Goal: Task Accomplishment & Management: Manage account settings

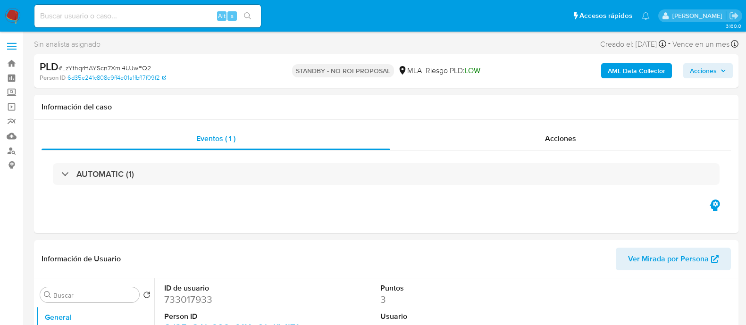
select select "10"
click at [99, 19] on input at bounding box center [147, 16] width 227 height 12
paste input "aA4Up7BvziFYMTPQiFllt6a1"
type input "aA4Up7BvziFYMTPQiFllt6a1"
click at [158, 13] on input "aA4Up7BvziFYMTPQiFllt6a1" at bounding box center [147, 16] width 227 height 12
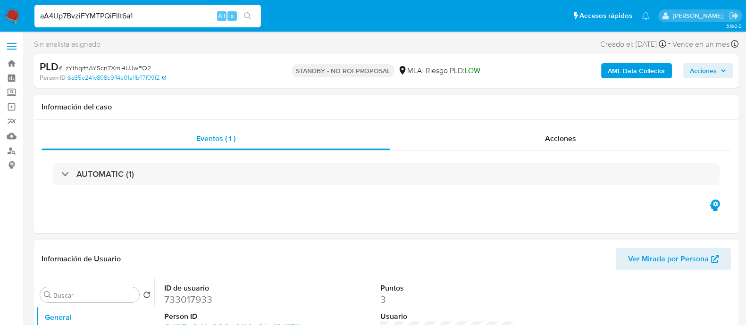
click at [157, 13] on input "aA4Up7BvziFYMTPQiFllt6a1" at bounding box center [147, 16] width 227 height 12
click at [91, 16] on input "aA4Up7BvziFYMTPQiFllt6a1" at bounding box center [147, 16] width 227 height 12
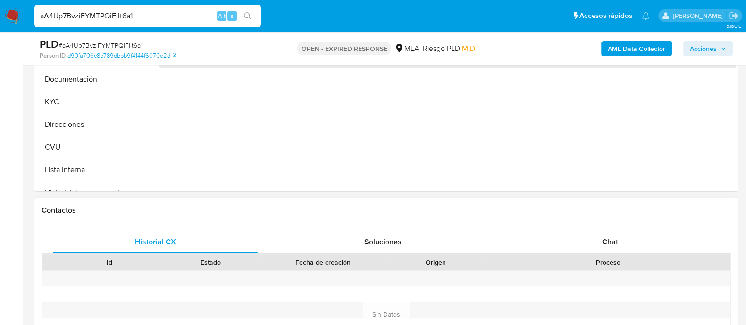
scroll to position [354, 0]
select select "10"
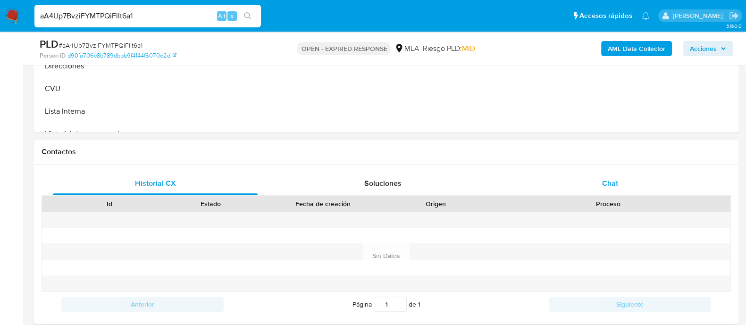
click at [614, 185] on span "Chat" at bounding box center [610, 183] width 16 height 11
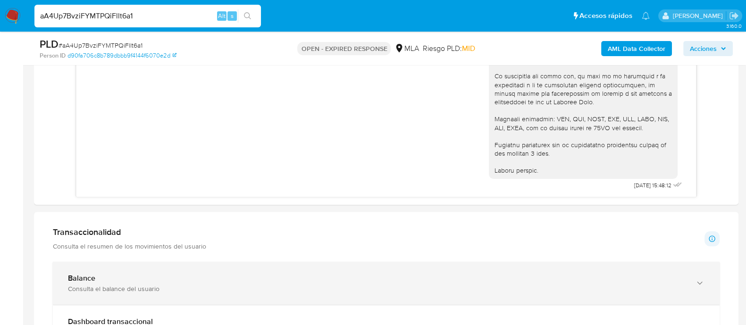
scroll to position [531, 0]
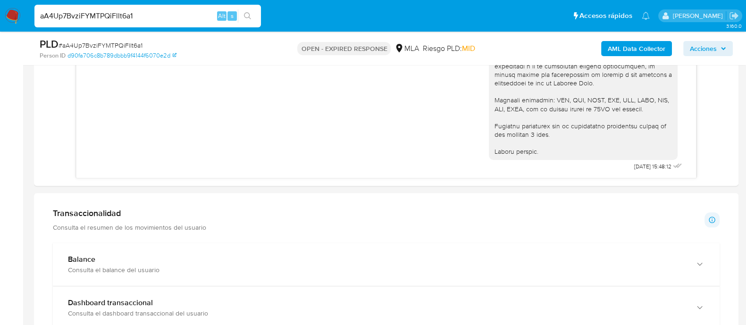
click at [9, 13] on img at bounding box center [13, 16] width 16 height 16
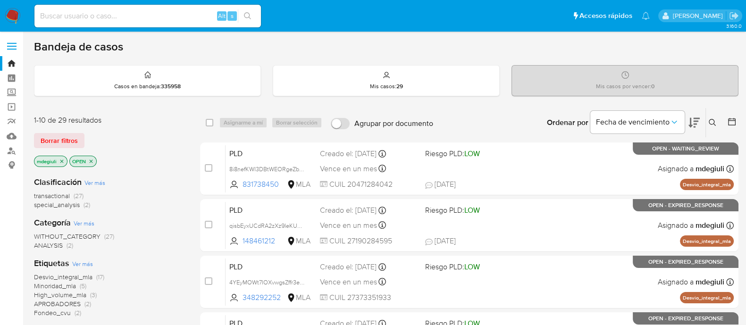
click at [719, 121] on button at bounding box center [714, 122] width 16 height 11
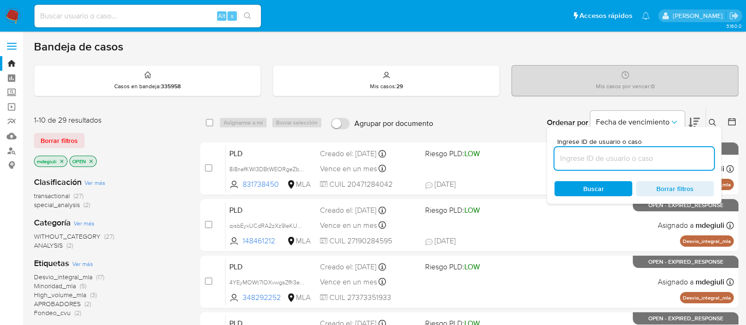
click at [605, 158] on input at bounding box center [635, 158] width 160 height 12
type input "aA4Up7BvziFYMTPQiFllt6a1"
click at [582, 190] on div "Buscar Borrar filtros" at bounding box center [635, 188] width 160 height 15
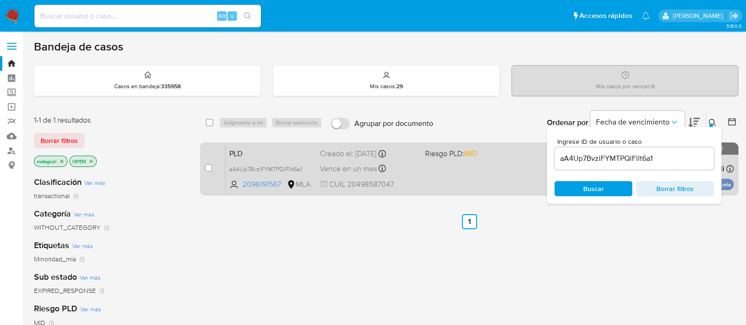
click at [203, 166] on div "case-item-checkbox No es posible asignar el caso PLD aA4Up7BvziFYMTPQiFllt6a1 2…" at bounding box center [469, 169] width 538 height 53
click at [208, 168] on input "checkbox" at bounding box center [209, 168] width 8 height 8
checkbox input "true"
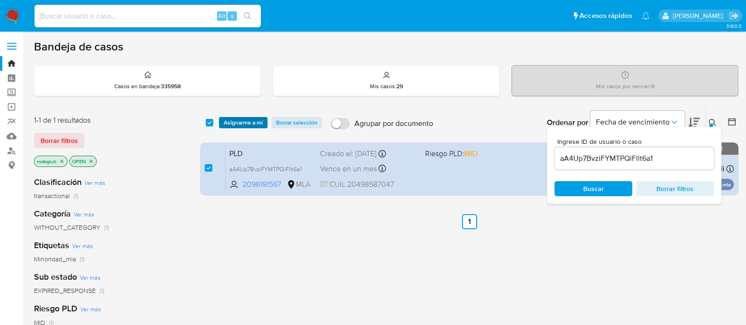
click at [234, 121] on span "Asignarme a mí" at bounding box center [243, 122] width 39 height 9
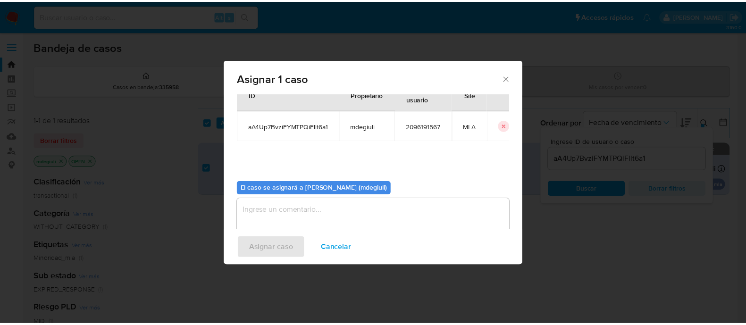
scroll to position [49, 0]
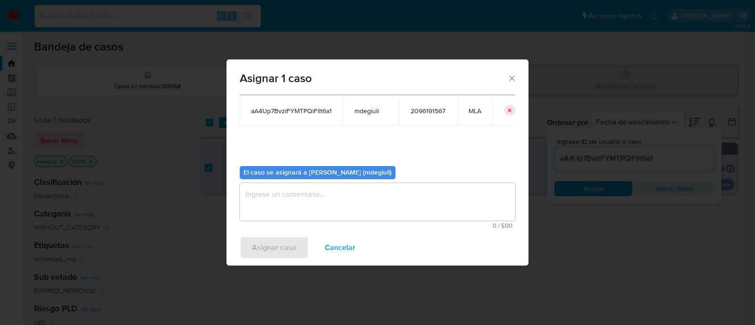
click at [320, 194] on textarea "assign-modal" at bounding box center [378, 202] width 276 height 38
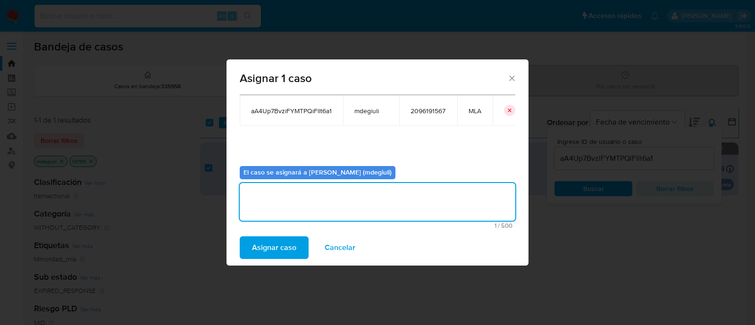
click at [277, 244] on span "Asignar caso" at bounding box center [274, 247] width 44 height 21
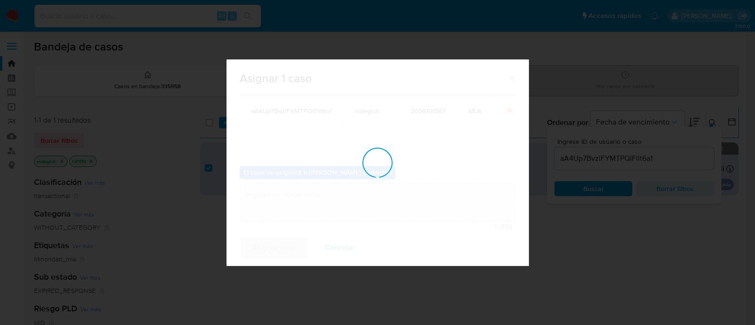
checkbox input "false"
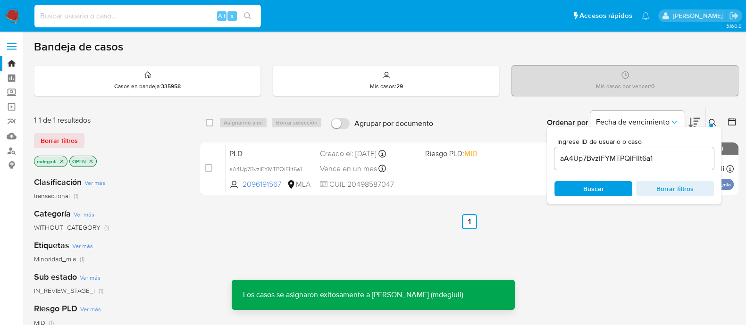
click at [130, 15] on input at bounding box center [147, 16] width 227 height 12
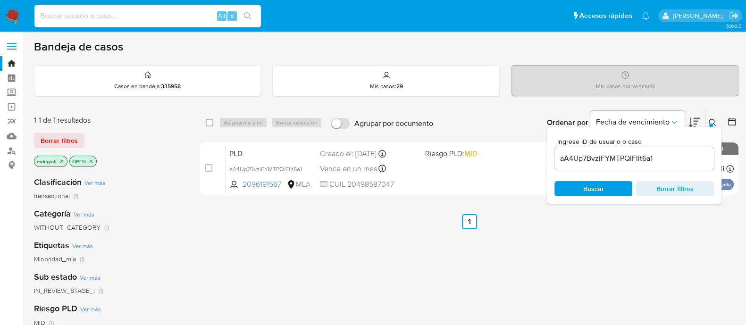
paste input "aA4Up7BvziFYMTPQiFllt6a1"
type input "aA4Up7BvziFYMTPQiFllt6a1"
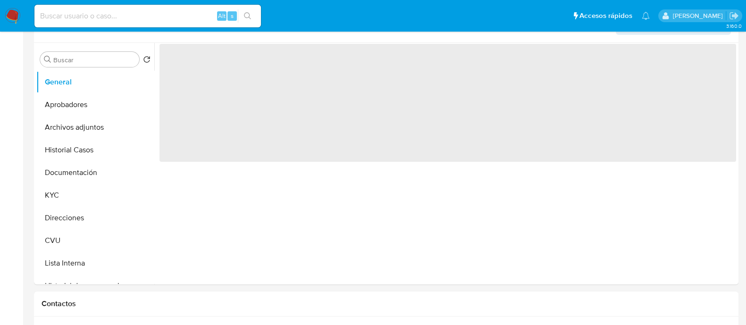
select select "10"
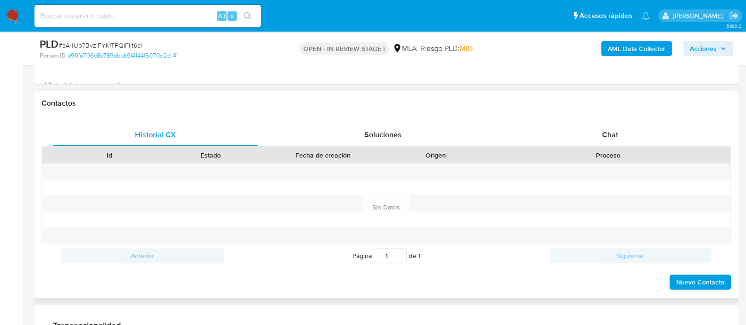
scroll to position [412, 0]
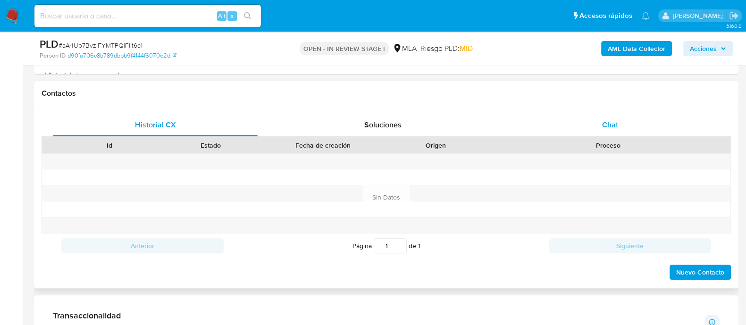
click at [598, 125] on div "Chat" at bounding box center [610, 125] width 205 height 23
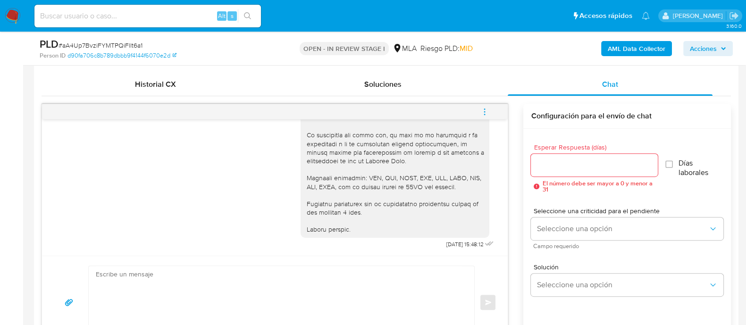
scroll to position [471, 0]
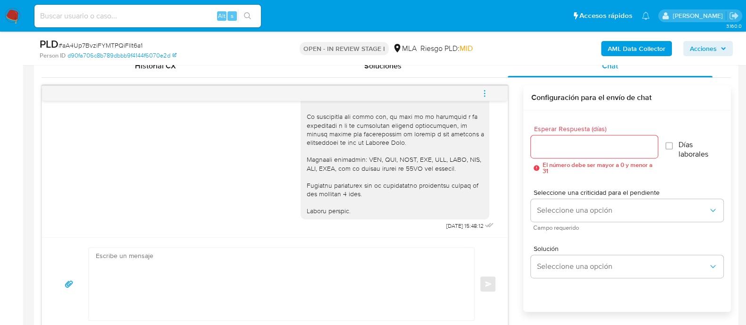
click at [484, 90] on icon "menu-action" at bounding box center [484, 93] width 8 height 8
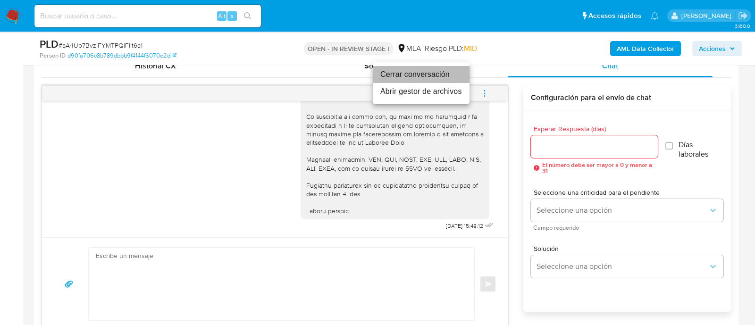
click at [442, 76] on li "Cerrar conversación" at bounding box center [421, 74] width 97 height 17
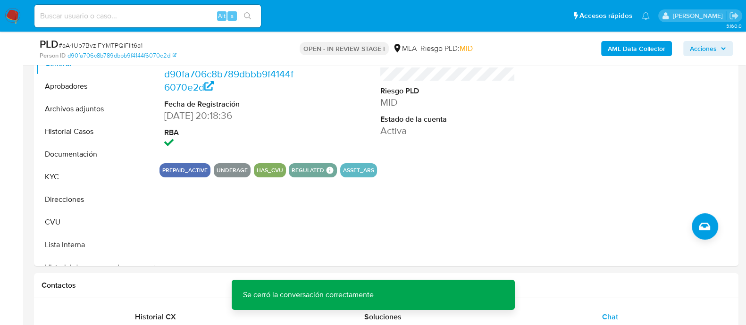
scroll to position [118, 0]
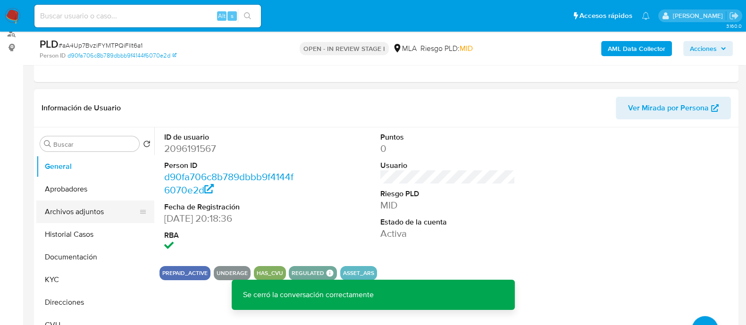
click at [75, 211] on button "Archivos adjuntos" at bounding box center [91, 212] width 110 height 23
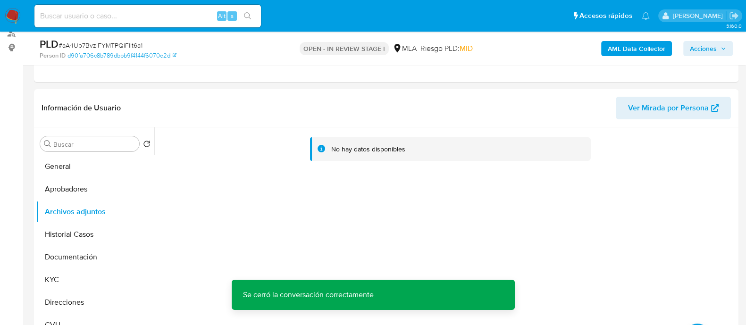
click at [645, 52] on b "AML Data Collector" at bounding box center [637, 48] width 58 height 15
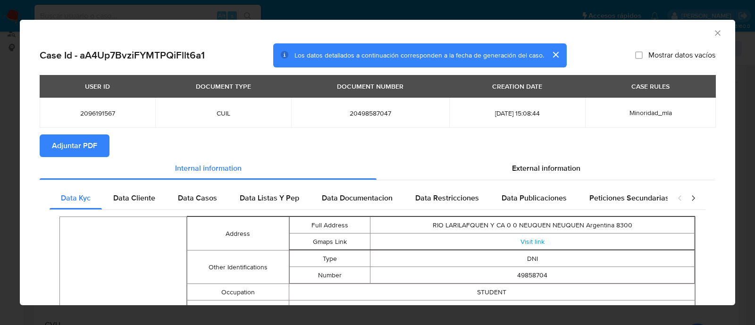
click at [80, 148] on span "Adjuntar PDF" at bounding box center [74, 145] width 45 height 21
click at [713, 33] on icon "Cerrar ventana" at bounding box center [717, 32] width 9 height 9
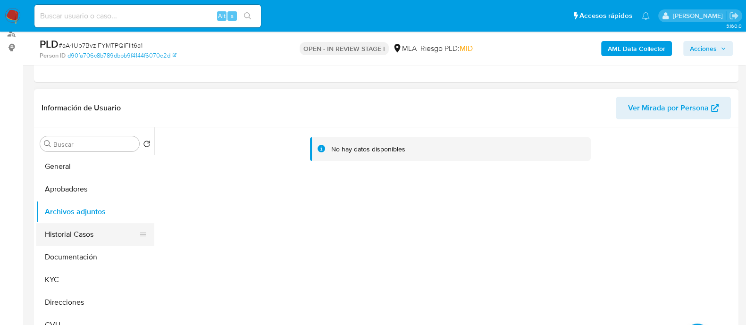
click at [84, 230] on button "Historial Casos" at bounding box center [91, 234] width 110 height 23
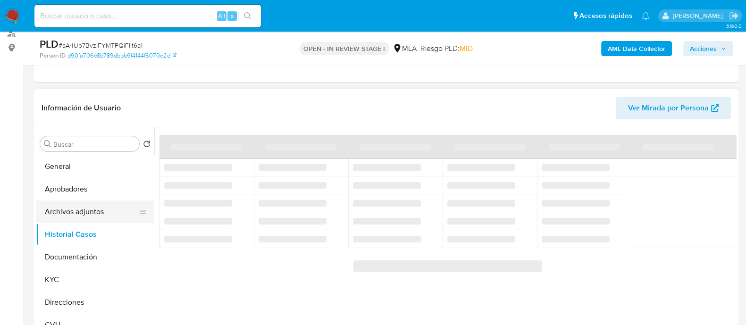
click at [92, 207] on button "Archivos adjuntos" at bounding box center [91, 212] width 110 height 23
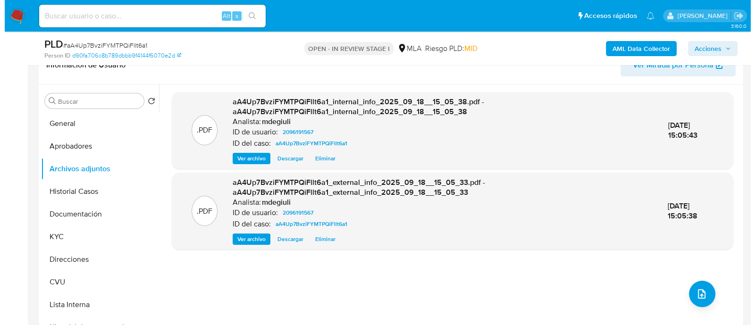
scroll to position [177, 0]
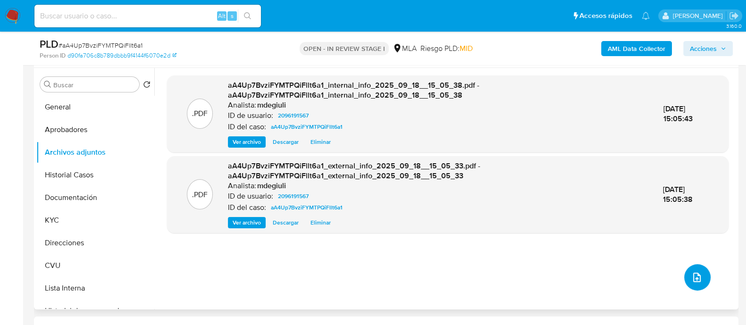
click at [686, 275] on button "upload-file" at bounding box center [697, 277] width 26 height 26
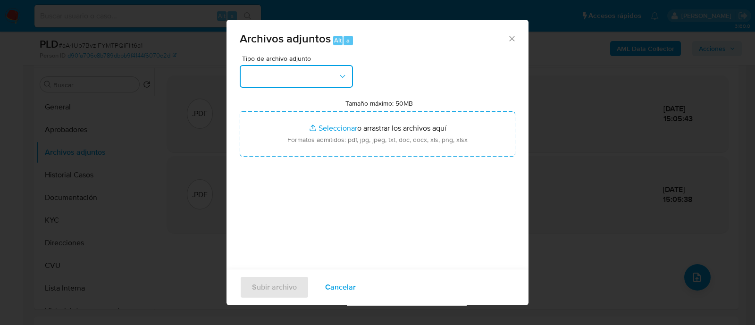
click at [307, 69] on button "button" at bounding box center [296, 76] width 113 height 23
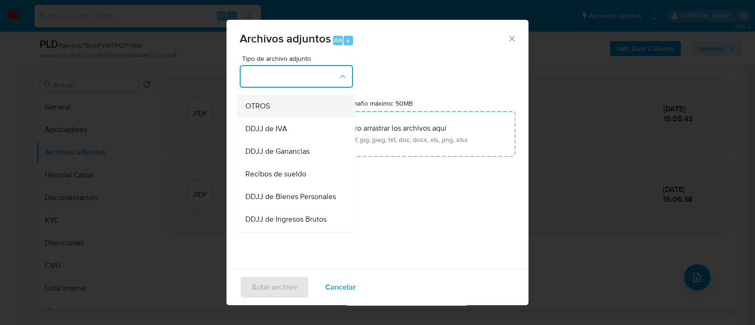
click at [267, 108] on div "OTROS" at bounding box center [293, 106] width 96 height 23
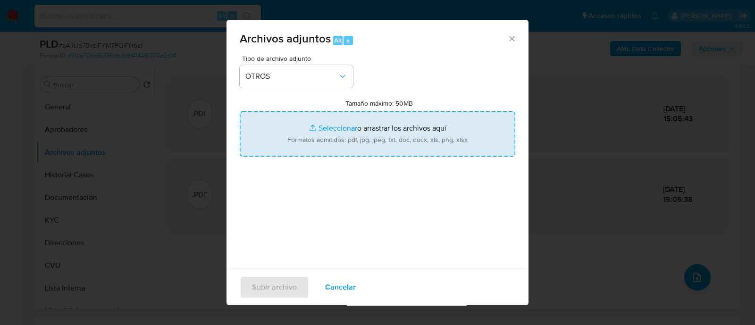
click at [310, 129] on input "Tamaño máximo: 50MB Seleccionar archivos" at bounding box center [378, 133] width 276 height 45
type input "C:\fakepath\Caselog Alan Valentino Ram Rodriguez.docx"
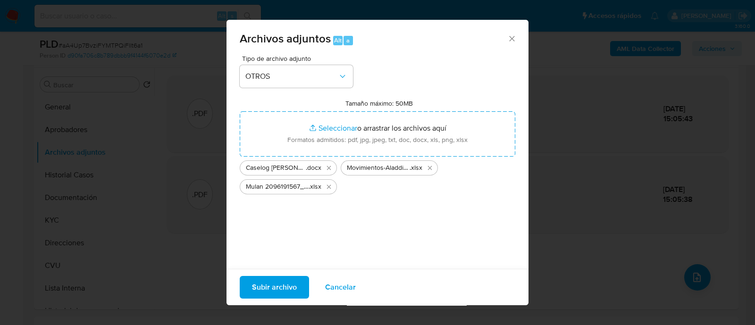
click at [269, 285] on span "Subir archivo" at bounding box center [274, 287] width 45 height 21
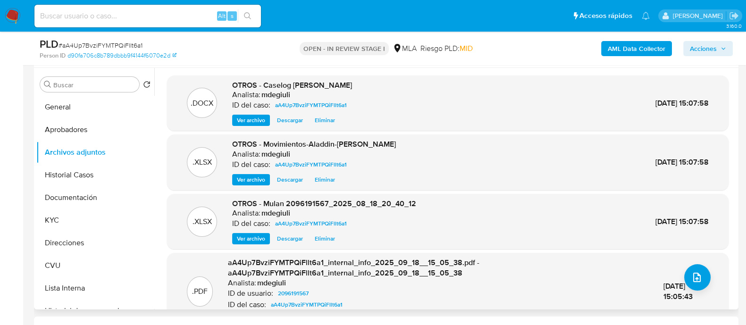
click at [262, 121] on span "Ver archivo" at bounding box center [251, 120] width 28 height 9
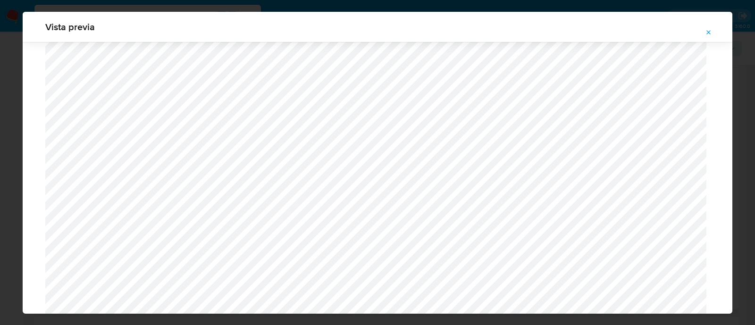
scroll to position [925, 0]
click at [709, 31] on icon "Attachment preview" at bounding box center [709, 33] width 8 height 8
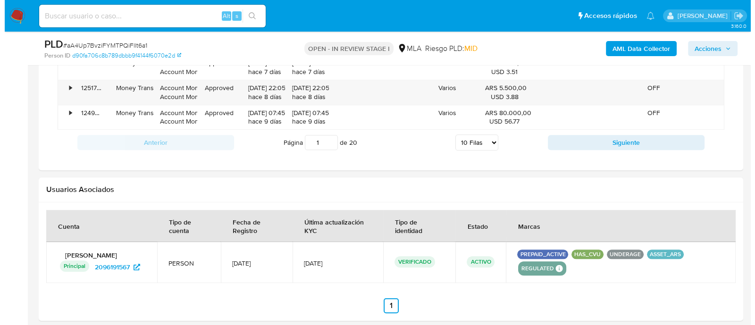
scroll to position [1461, 0]
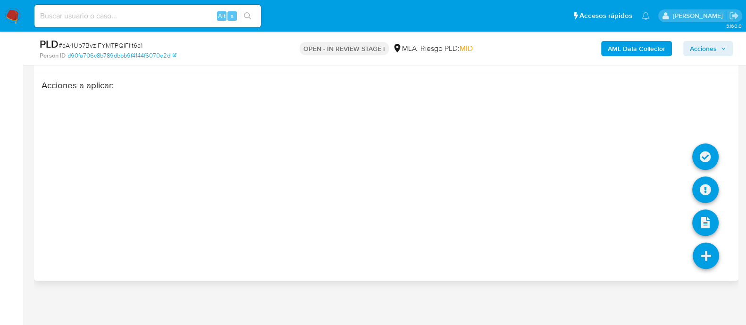
click at [704, 254] on icon at bounding box center [706, 256] width 26 height 26
click at [706, 187] on icon at bounding box center [705, 190] width 26 height 26
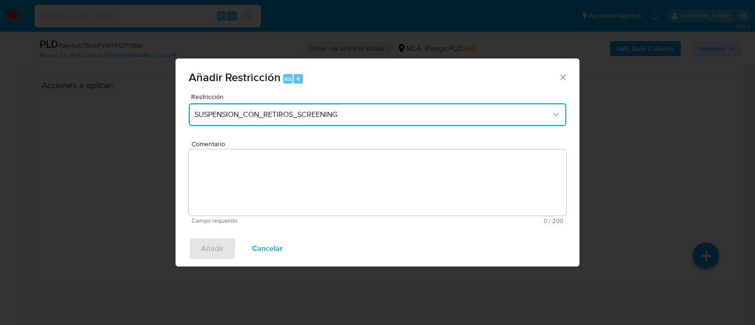
click at [333, 114] on span "SUSPENSION_CON_RETIROS_SCREENING" at bounding box center [372, 114] width 357 height 9
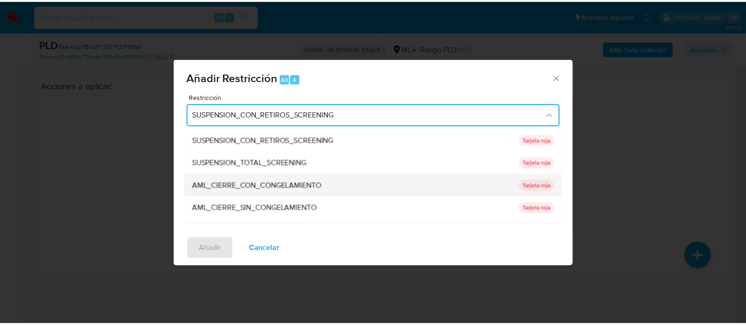
scroll to position [200, 0]
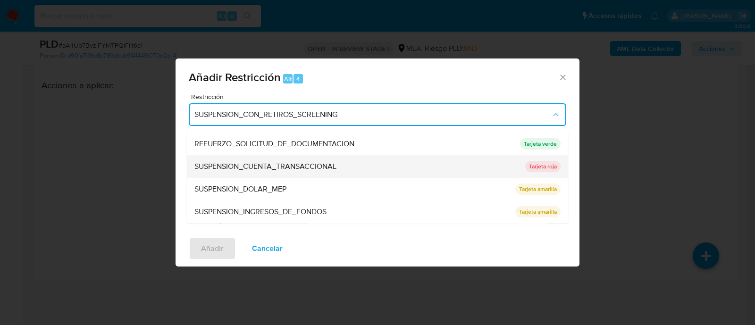
click at [274, 170] on span "SUSPENSION_CUENTA_TRANSACCIONAL" at bounding box center [265, 166] width 142 height 9
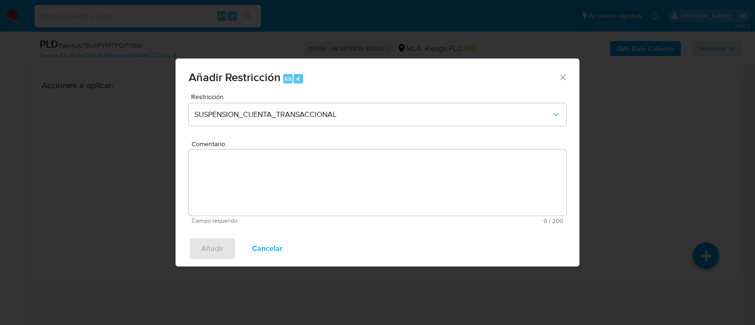
click at [286, 177] on textarea "Comentario" at bounding box center [378, 183] width 378 height 66
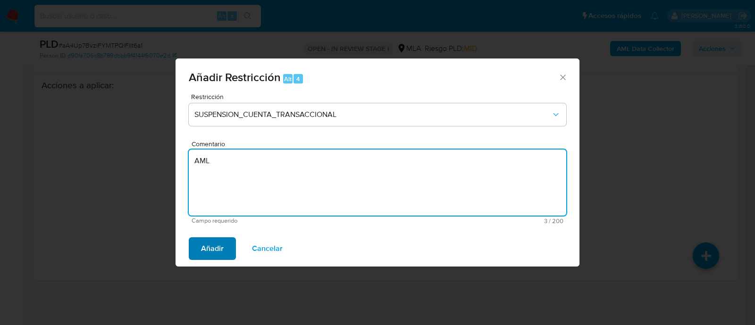
type textarea "AML"
click at [200, 244] on button "Añadir" at bounding box center [212, 248] width 47 height 23
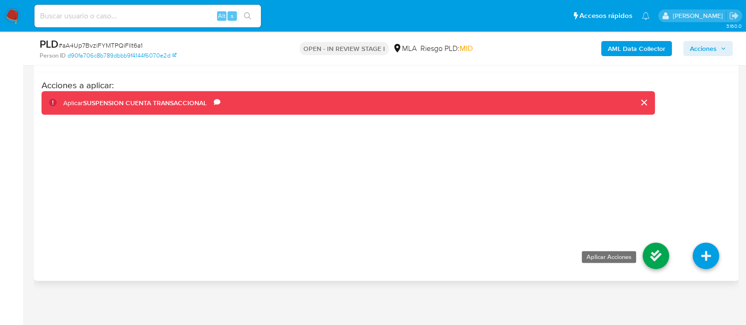
click at [648, 256] on icon at bounding box center [656, 256] width 26 height 26
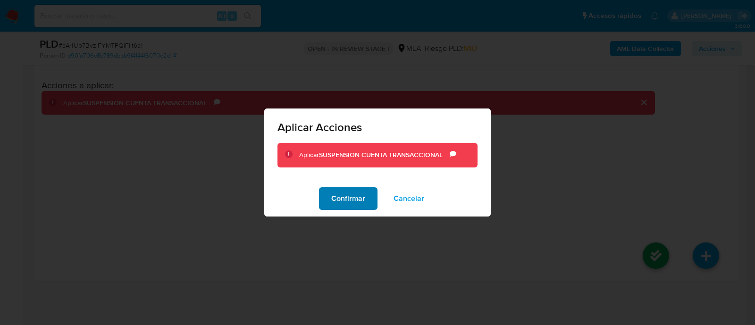
click at [347, 195] on span "Confirmar" at bounding box center [348, 198] width 34 height 21
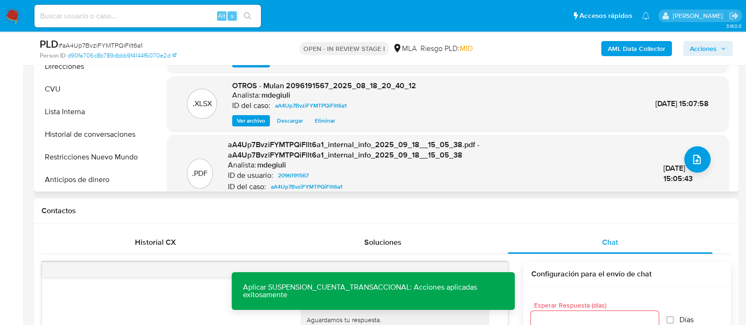
scroll to position [29, 0]
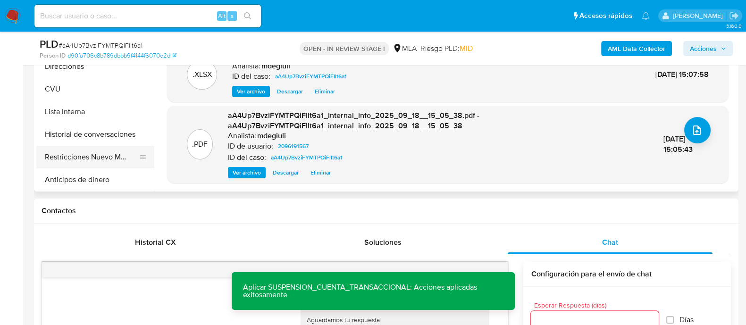
click at [63, 161] on button "Restricciones Nuevo Mundo" at bounding box center [91, 157] width 110 height 23
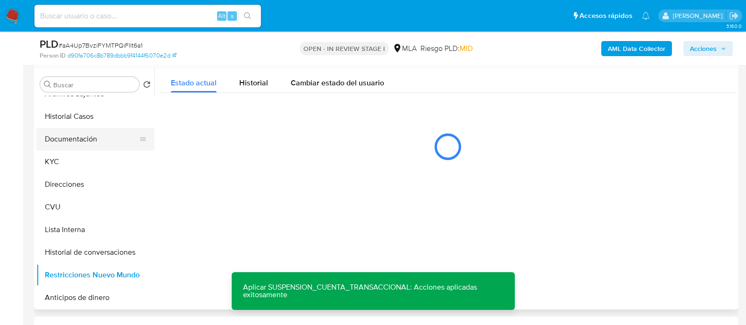
scroll to position [0, 0]
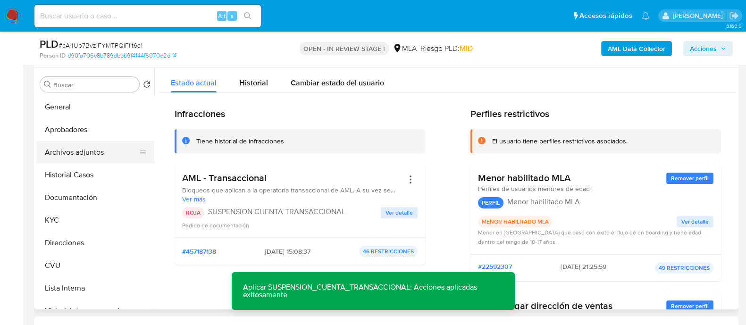
click at [78, 153] on button "Archivos adjuntos" at bounding box center [91, 152] width 110 height 23
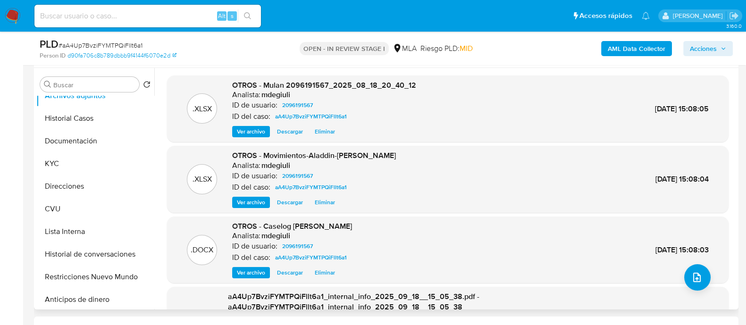
scroll to position [118, 0]
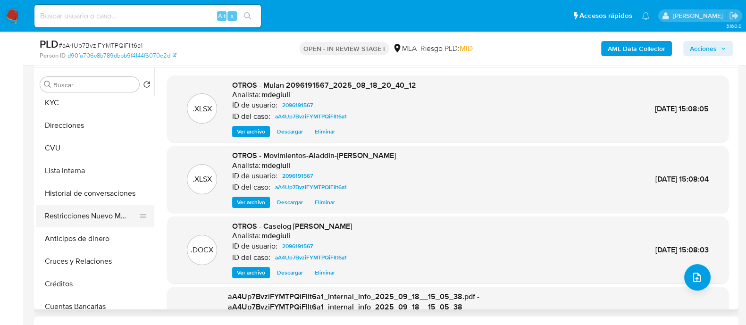
click at [89, 213] on button "Restricciones Nuevo Mundo" at bounding box center [91, 216] width 110 height 23
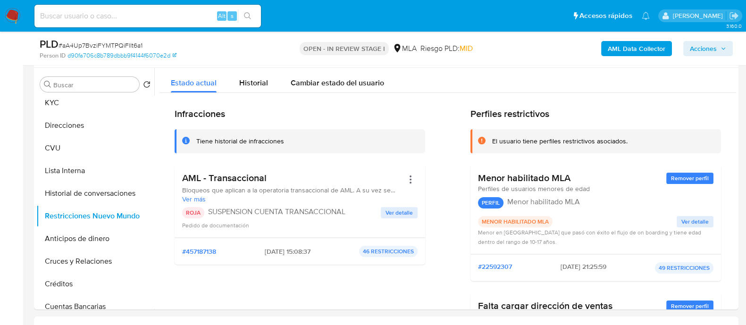
click at [720, 46] on span "Acciones" at bounding box center [708, 48] width 36 height 13
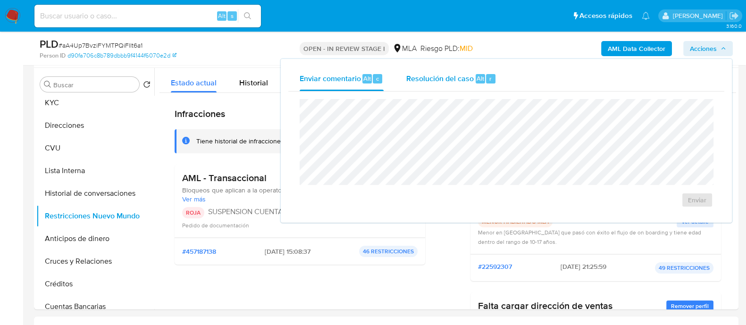
click at [458, 77] on span "Resolución del caso" at bounding box center [439, 78] width 67 height 11
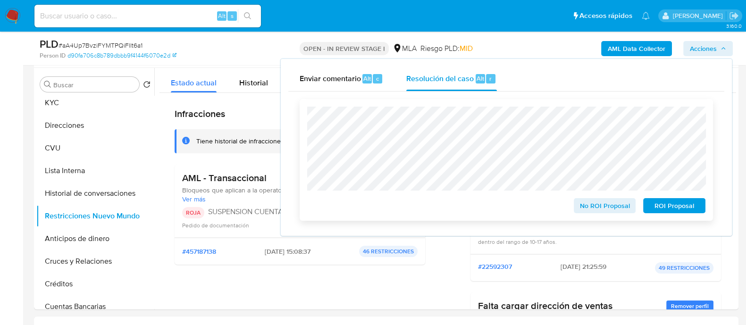
click at [681, 209] on span "ROI Proposal" at bounding box center [674, 205] width 49 height 13
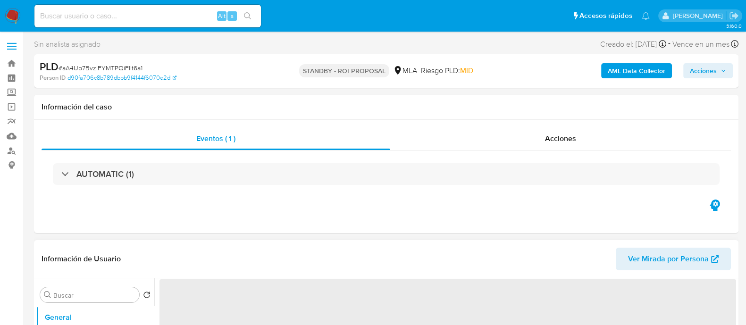
select select "10"
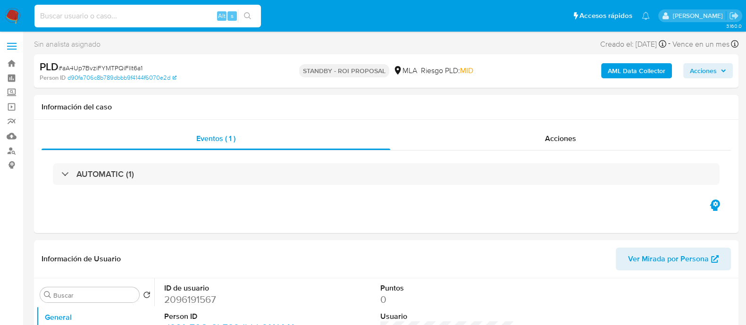
click at [69, 15] on input at bounding box center [147, 16] width 227 height 12
paste input "cctx2O3h4va5098xt1jVWRmg"
type input "cctx2O3h4va5098xt1jVWRmg"
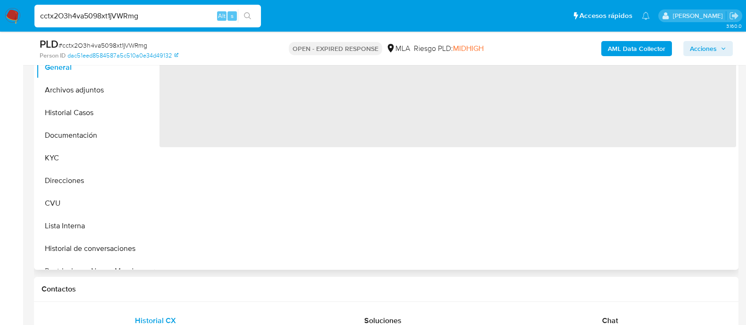
scroll to position [235, 0]
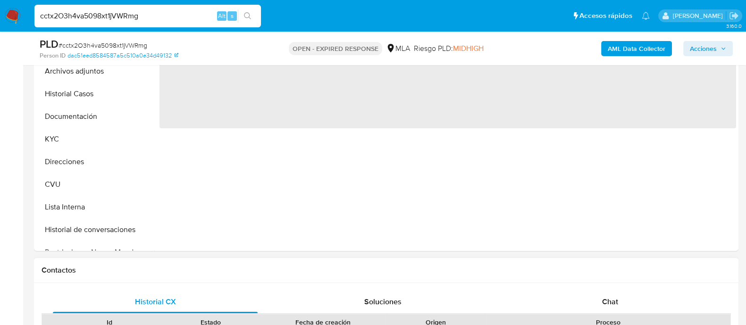
select select "10"
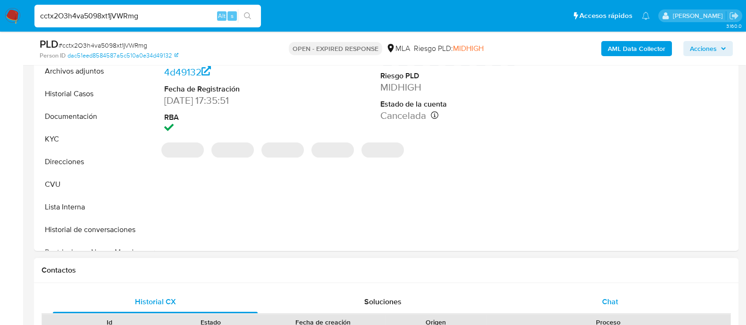
click at [630, 298] on div "Chat" at bounding box center [610, 302] width 205 height 23
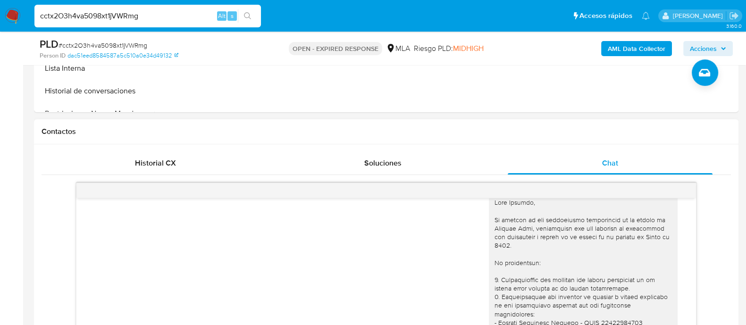
scroll to position [354, 0]
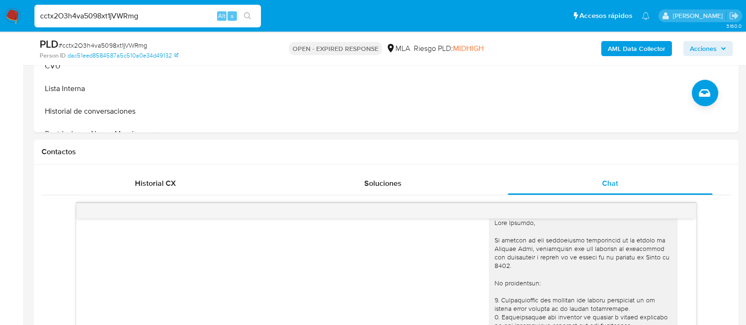
click at [8, 7] on nav "Pausado Ver notificaciones cctx2O3h4va5098xt1jVWRmg Alt s Accesos rápidos Presi…" at bounding box center [373, 16] width 746 height 32
click at [10, 11] on img at bounding box center [13, 16] width 16 height 16
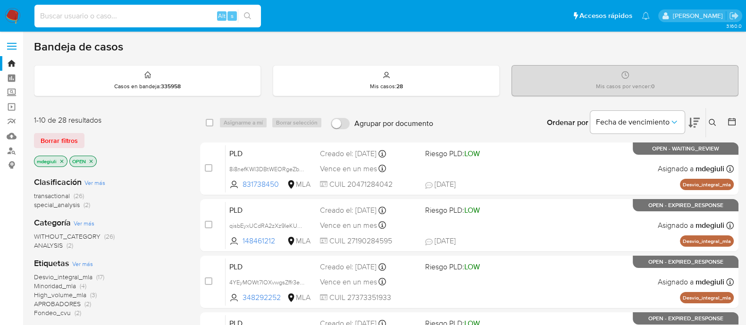
click at [113, 16] on input at bounding box center [147, 16] width 227 height 12
paste input "cctx2O3h4va5098xt1jVWRmg"
type input "cctx2O3h4va5098xt1jVWRmg"
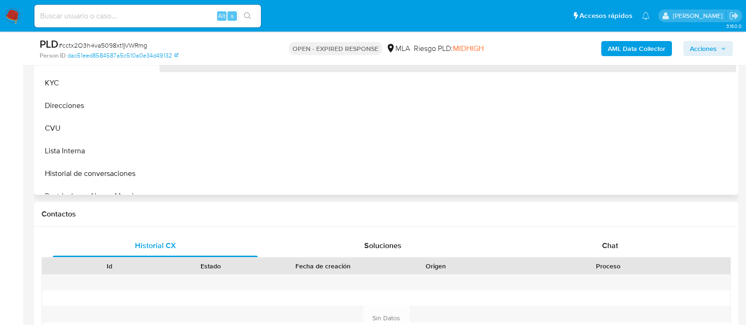
scroll to position [295, 0]
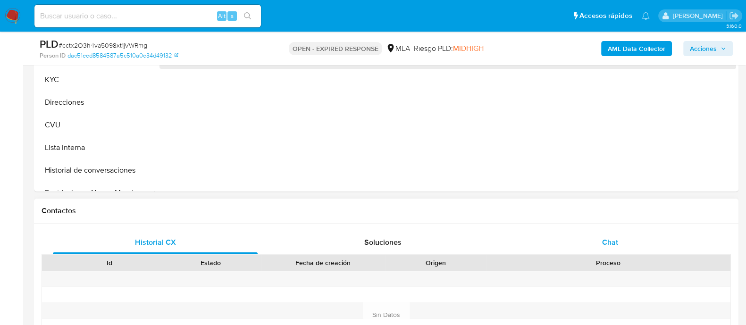
click at [585, 231] on div "Chat" at bounding box center [610, 242] width 205 height 23
select select "10"
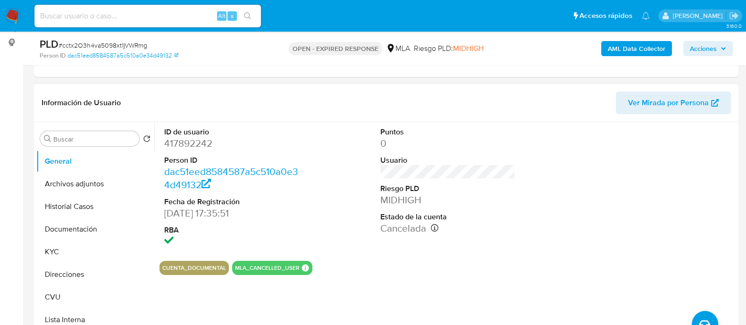
scroll to position [118, 0]
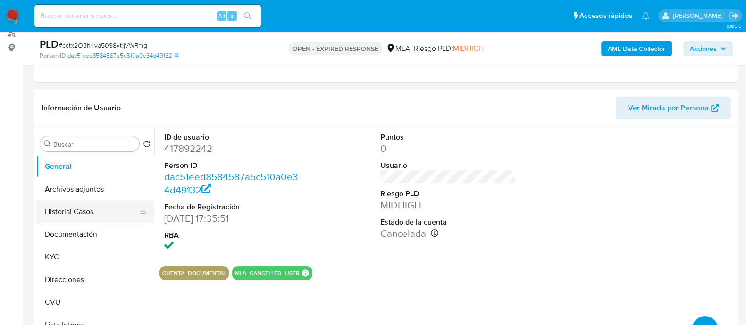
click at [76, 209] on button "Historial Casos" at bounding box center [91, 212] width 110 height 23
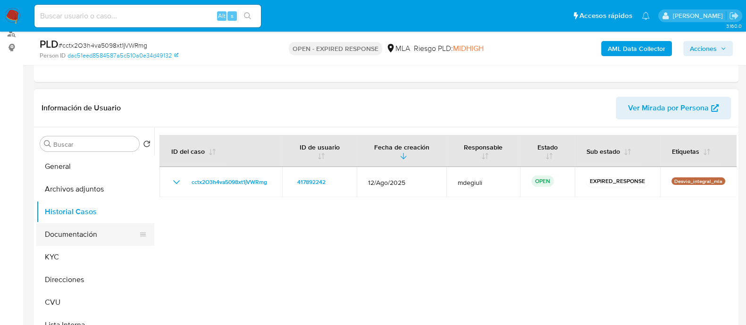
click at [69, 237] on button "Documentación" at bounding box center [91, 234] width 110 height 23
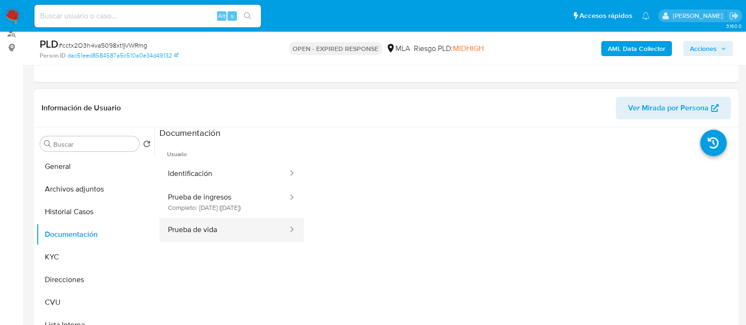
click at [206, 235] on button "Prueba de vida" at bounding box center [224, 230] width 129 height 24
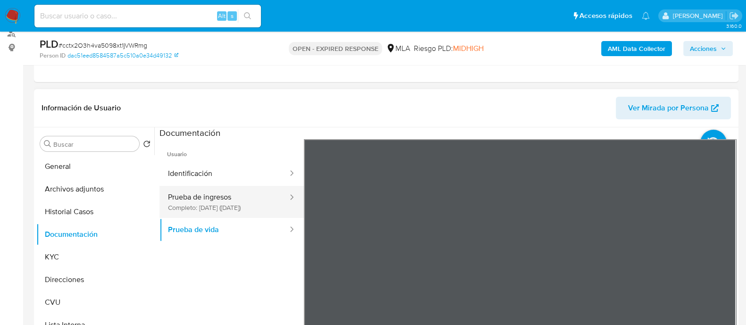
click at [196, 200] on button "Prueba de ingresos Completo: 21/03/2025 (hace 6 meses)" at bounding box center [224, 202] width 129 height 32
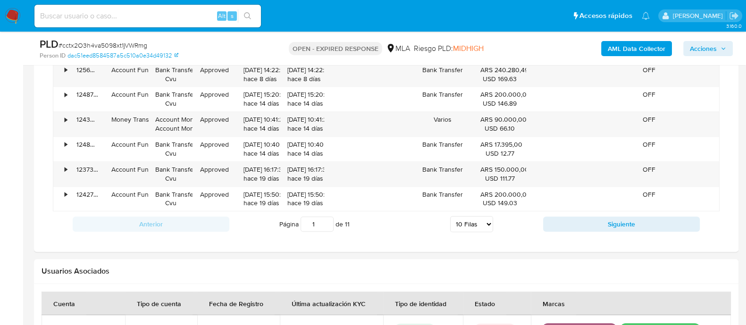
scroll to position [1003, 0]
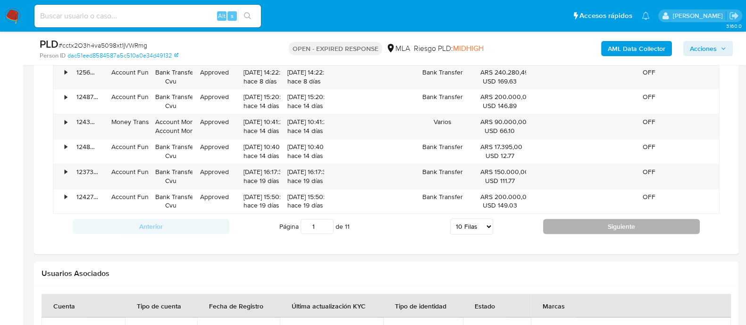
click at [566, 222] on button "Siguiente" at bounding box center [621, 226] width 157 height 15
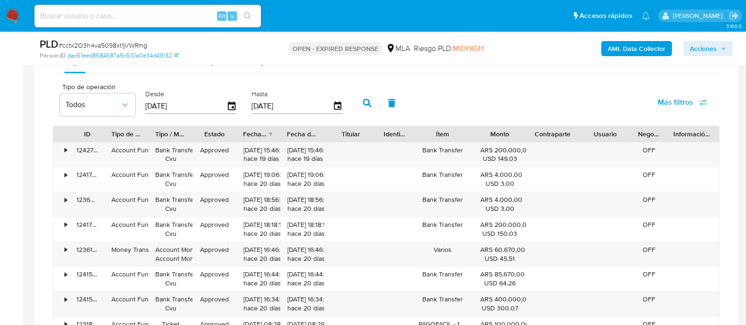
scroll to position [943, 0]
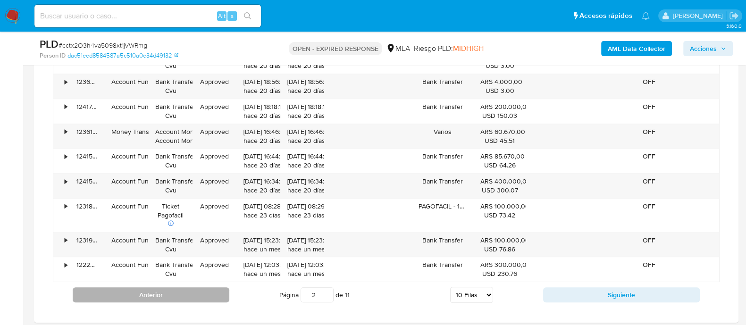
click at [184, 294] on button "Anterior" at bounding box center [151, 294] width 157 height 15
type input "1"
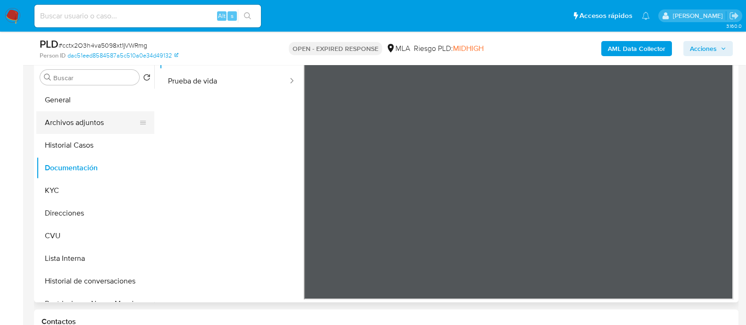
scroll to position [118, 0]
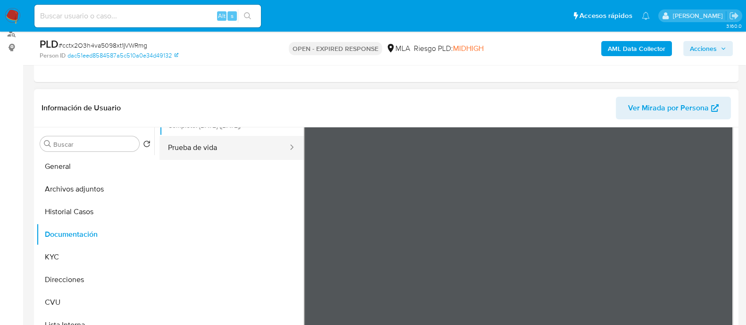
click at [220, 156] on button "Prueba de vida" at bounding box center [224, 148] width 129 height 24
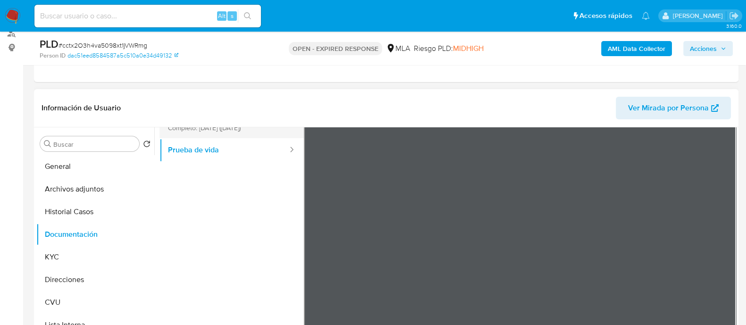
click at [217, 137] on button "Prueba de ingresos Completo: 21/03/2025 (hace 6 meses)" at bounding box center [224, 122] width 129 height 32
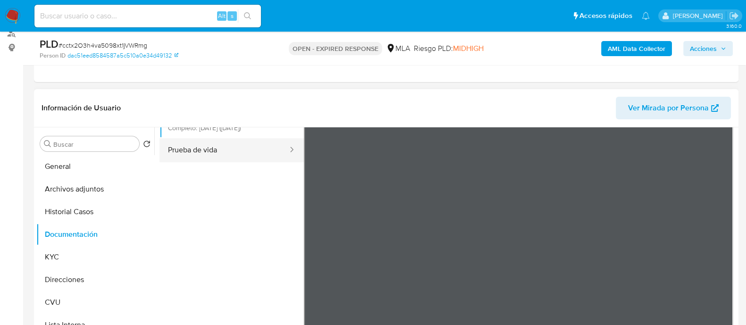
click at [220, 152] on button "Prueba de vida" at bounding box center [224, 150] width 129 height 24
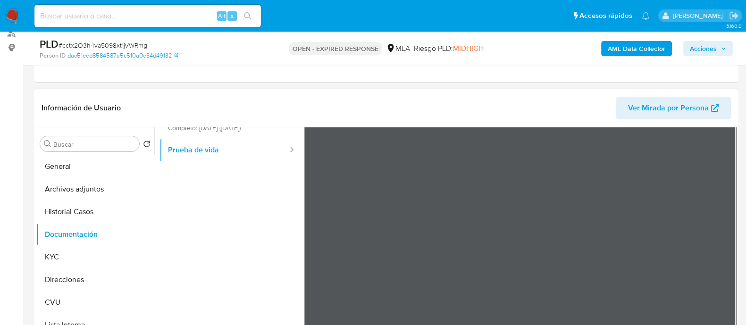
scroll to position [30, 0]
click at [251, 135] on button "Prueba de ingresos Completo: 21/03/2025 (hace 6 meses)" at bounding box center [224, 122] width 129 height 32
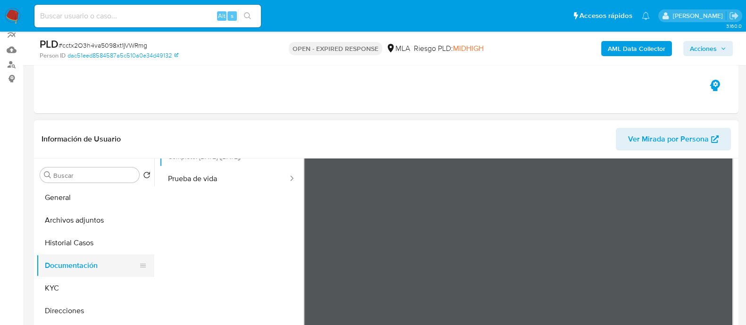
scroll to position [118, 0]
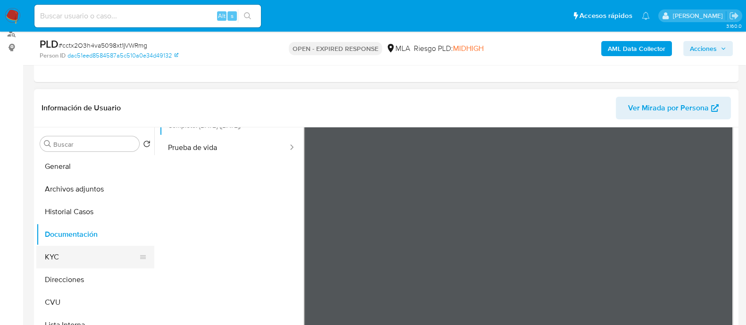
click at [59, 256] on button "KYC" at bounding box center [91, 257] width 110 height 23
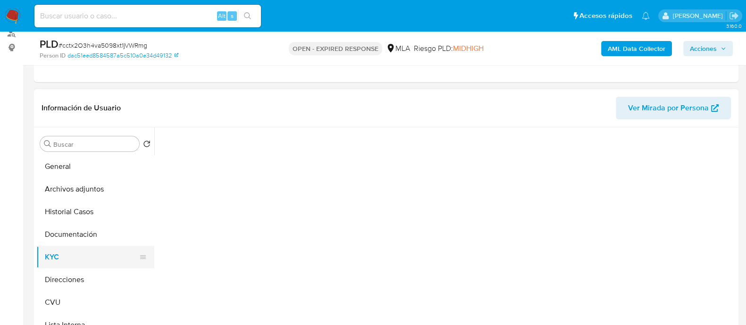
scroll to position [0, 0]
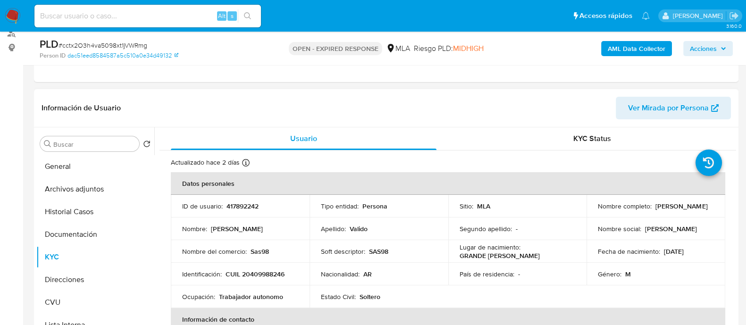
click at [272, 270] on p "CUIL 20409988246" at bounding box center [255, 274] width 59 height 8
copy p "20409988246"
click at [267, 272] on p "CUIL 20409988246" at bounding box center [255, 274] width 59 height 8
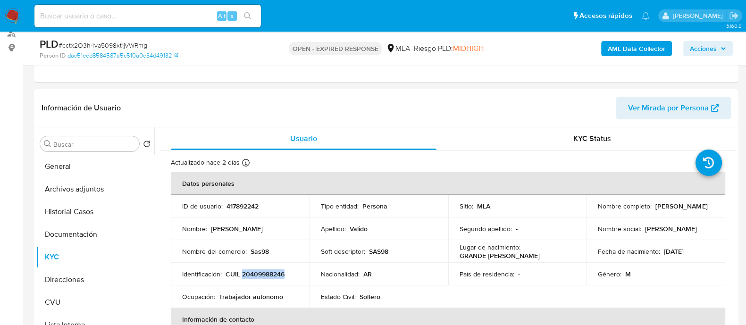
click at [16, 16] on img at bounding box center [13, 16] width 16 height 16
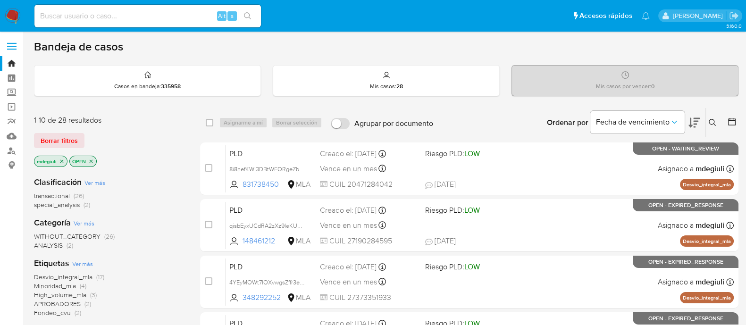
click at [712, 124] on icon at bounding box center [713, 123] width 8 height 8
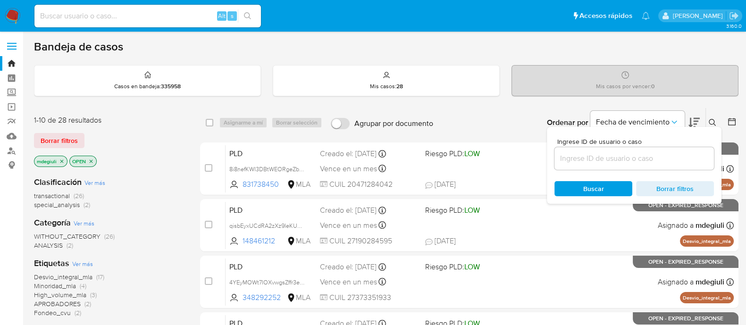
click at [630, 160] on input at bounding box center [635, 158] width 160 height 12
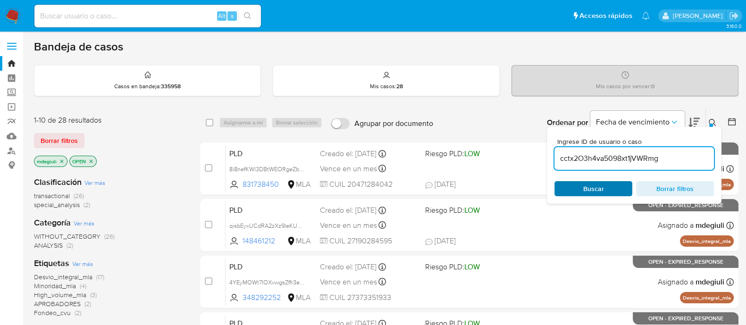
type input "cctx2O3h4va5098xt1jVWRmg"
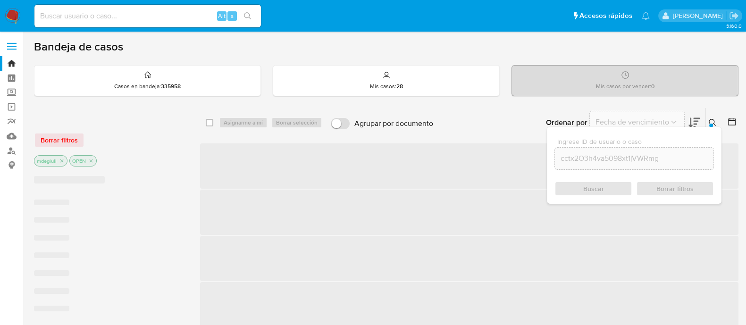
click at [598, 187] on div "Buscar Borrar filtros" at bounding box center [635, 188] width 160 height 15
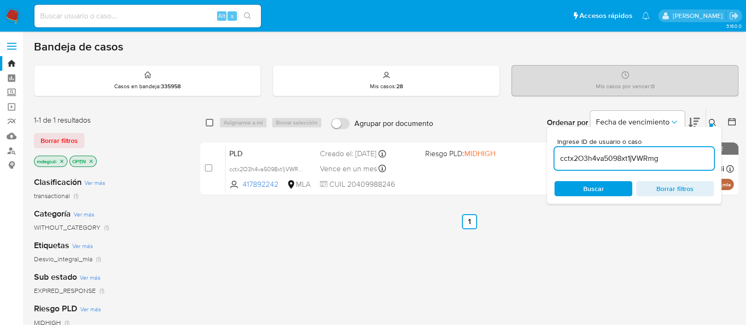
click at [208, 122] on input "checkbox" at bounding box center [210, 123] width 8 height 8
checkbox input "true"
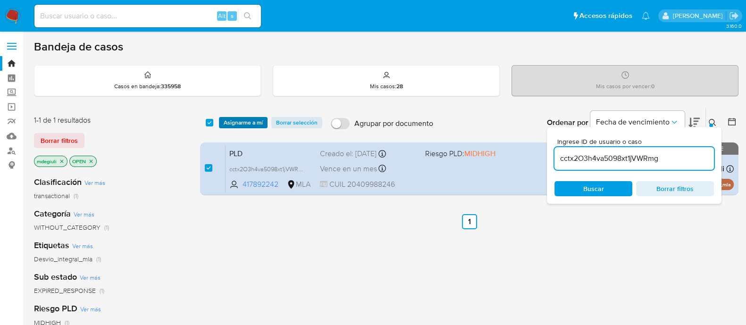
click at [235, 123] on span "Asignarme a mí" at bounding box center [243, 122] width 39 height 9
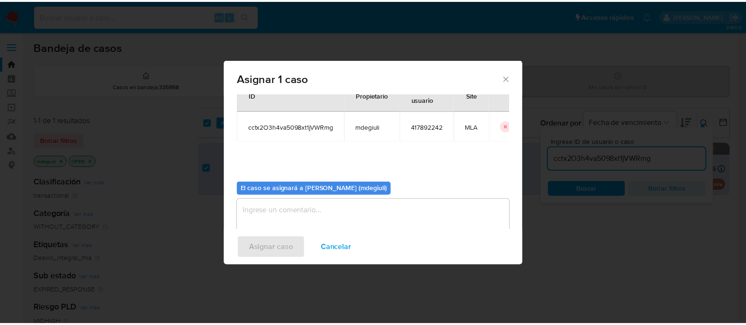
scroll to position [49, 0]
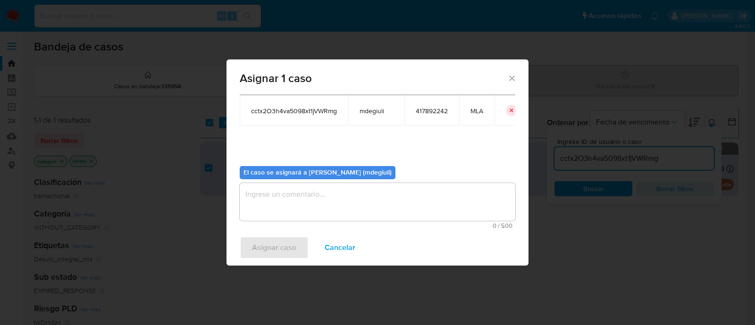
click at [315, 198] on textarea "assign-modal" at bounding box center [378, 202] width 276 height 38
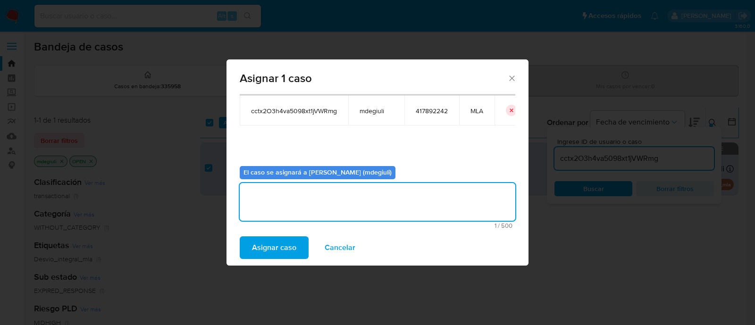
click at [295, 241] on button "Asignar caso" at bounding box center [274, 247] width 69 height 23
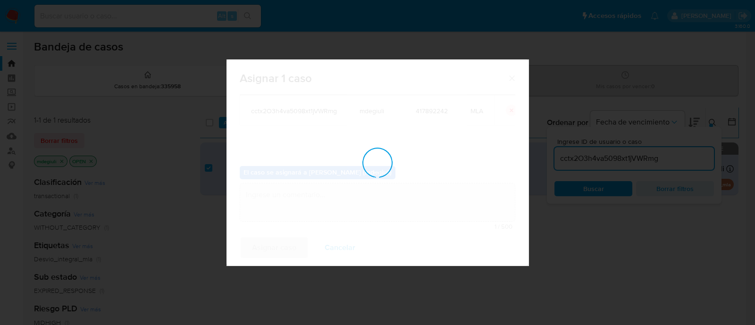
checkbox input "false"
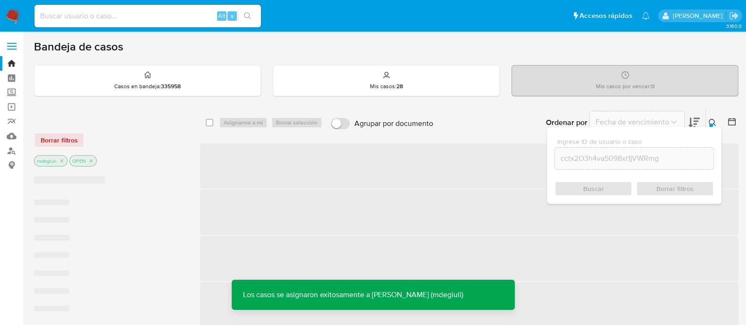
click at [118, 15] on input at bounding box center [147, 16] width 227 height 12
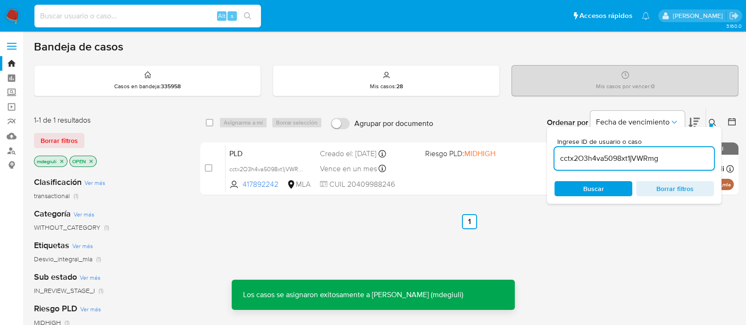
paste input "cctx2O3h4va5098xt1jVWRmg"
type input "cctx2O3h4va5098xt1jVWRmg"
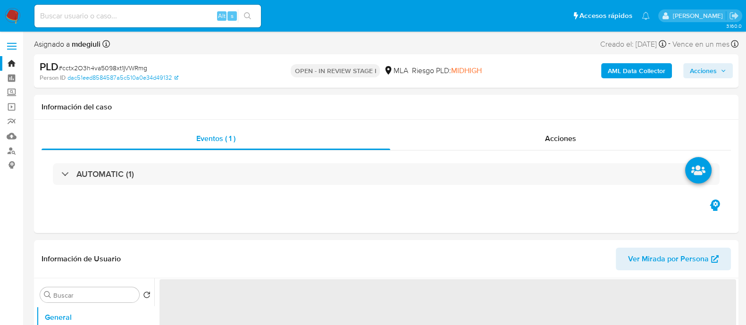
select select "10"
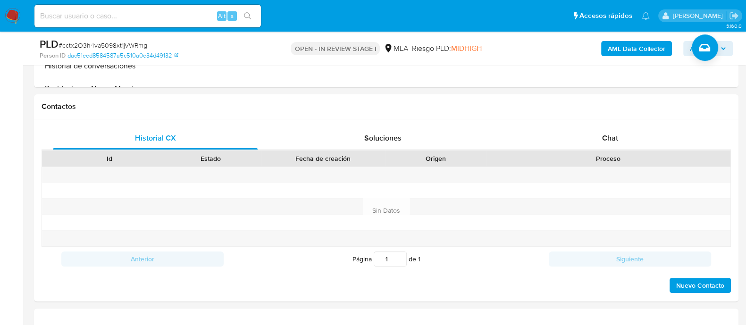
scroll to position [412, 0]
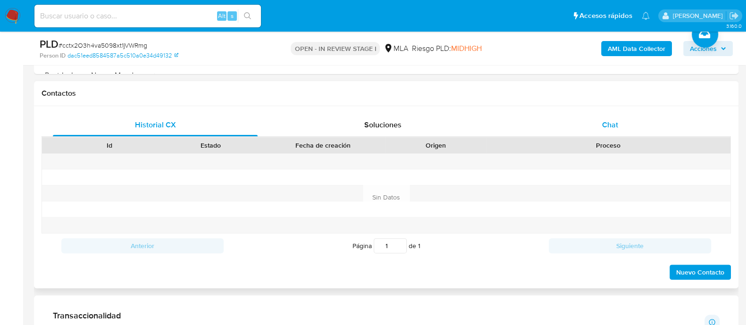
click at [595, 131] on div "Chat" at bounding box center [610, 125] width 205 height 23
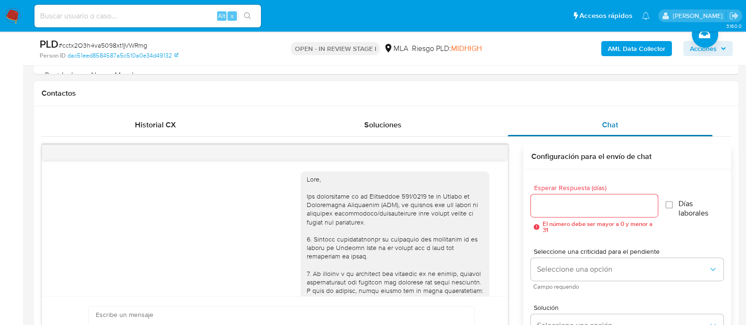
scroll to position [899, 0]
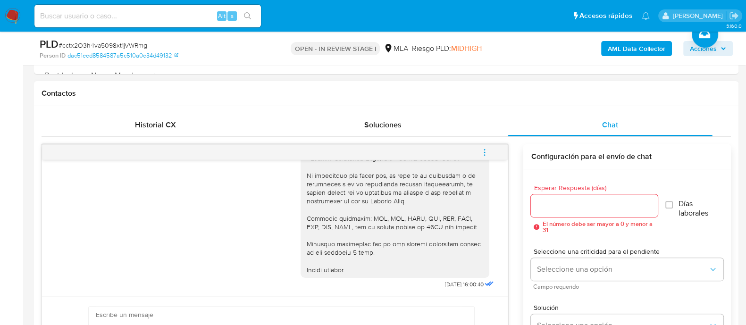
click at [484, 152] on icon "menu-action" at bounding box center [484, 152] width 8 height 8
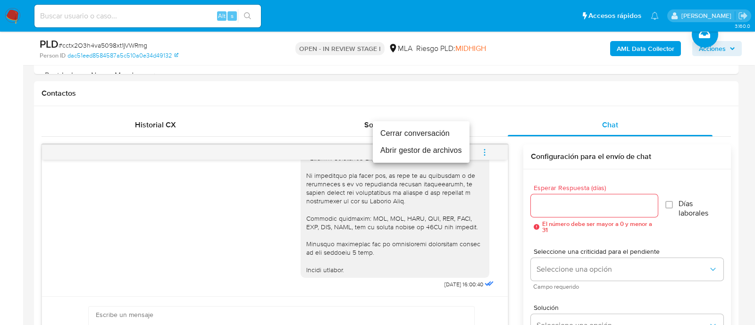
click at [415, 133] on li "Cerrar conversación" at bounding box center [421, 133] width 97 height 17
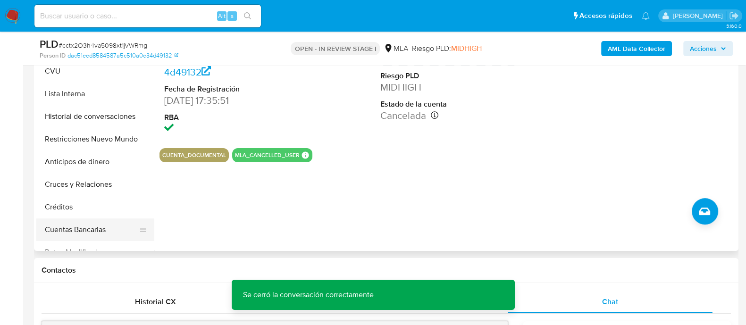
scroll to position [118, 0]
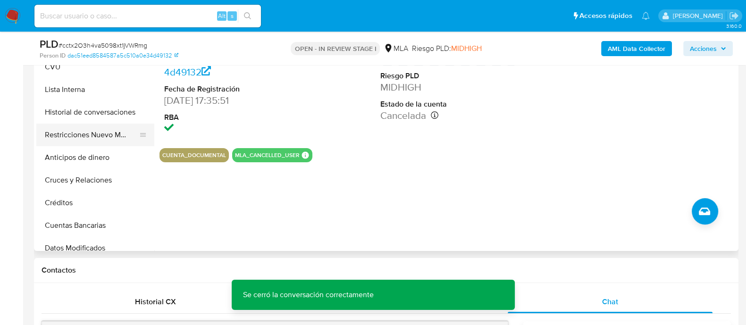
click at [87, 134] on button "Restricciones Nuevo Mundo" at bounding box center [91, 135] width 110 height 23
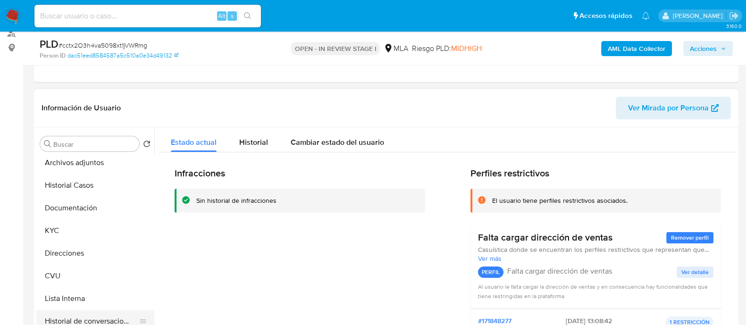
scroll to position [0, 0]
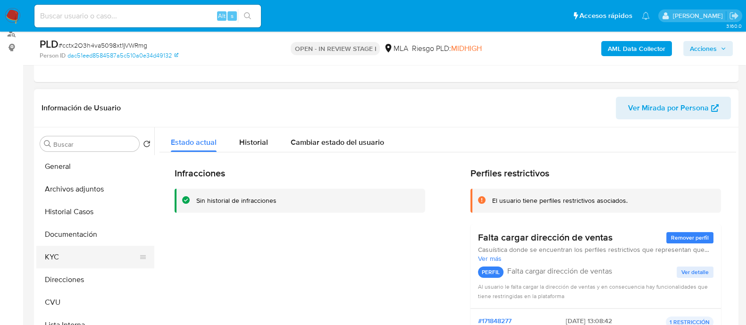
click at [70, 258] on button "KYC" at bounding box center [91, 257] width 110 height 23
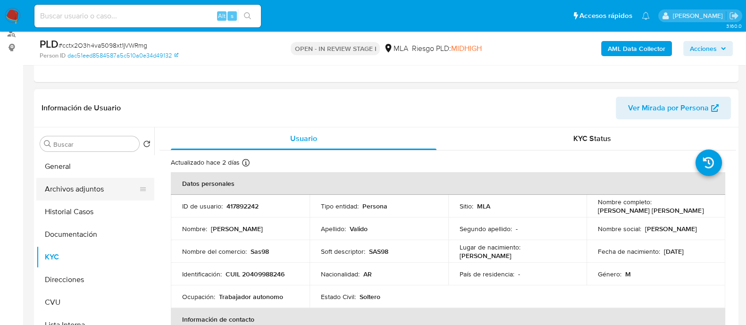
click at [105, 187] on button "Archivos adjuntos" at bounding box center [91, 189] width 110 height 23
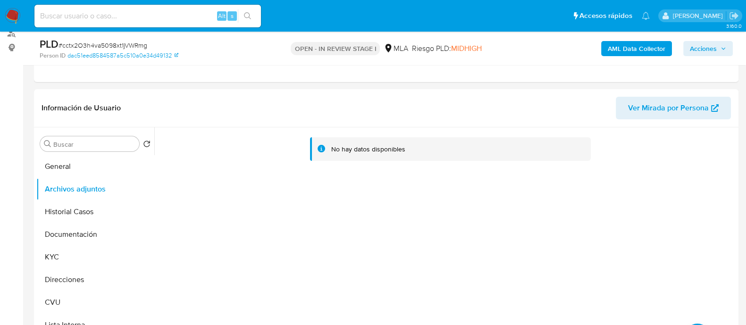
click at [644, 52] on b "AML Data Collector" at bounding box center [637, 48] width 58 height 15
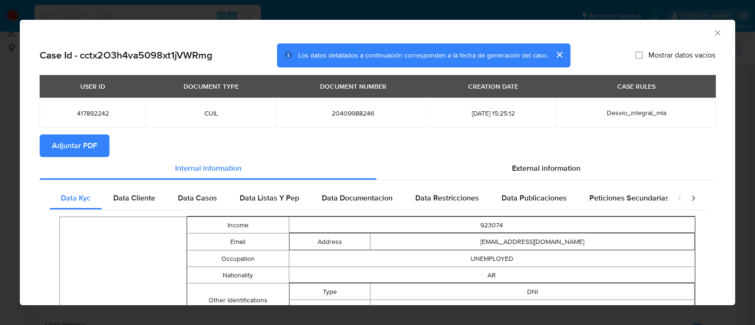
click at [79, 146] on span "Adjuntar PDF" at bounding box center [74, 145] width 45 height 21
click at [713, 31] on icon "Cerrar ventana" at bounding box center [717, 32] width 9 height 9
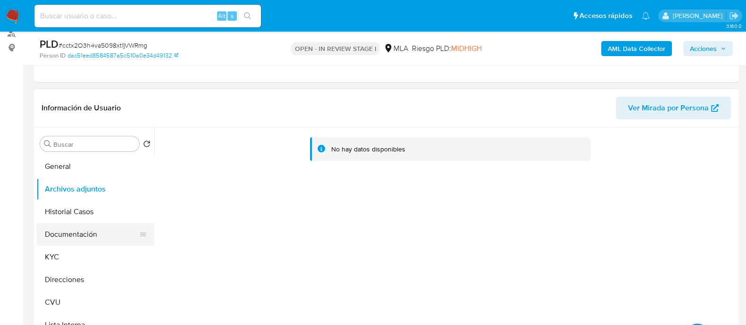
click at [85, 226] on button "Documentación" at bounding box center [91, 234] width 110 height 23
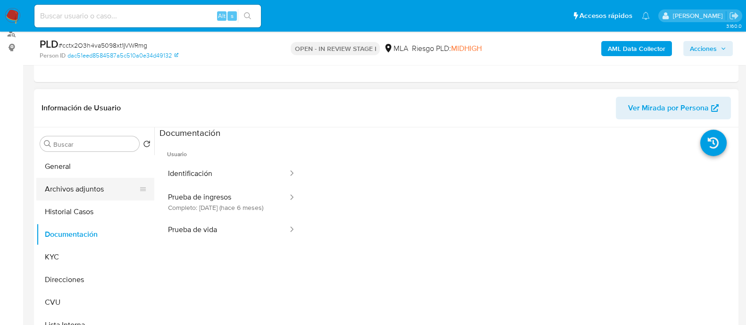
click at [84, 192] on button "Archivos adjuntos" at bounding box center [91, 189] width 110 height 23
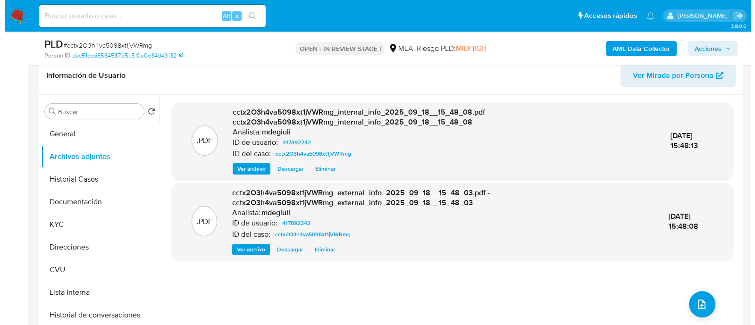
scroll to position [177, 0]
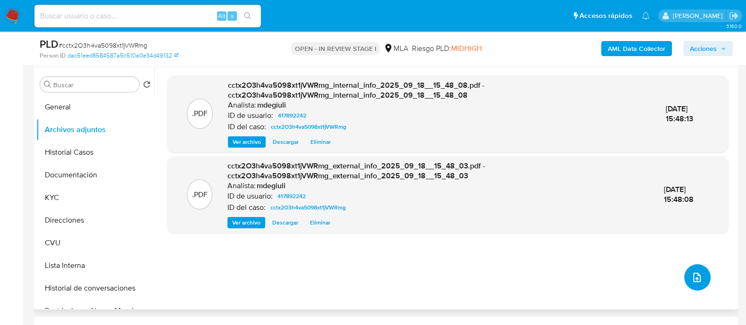
click at [691, 275] on icon "upload-file" at bounding box center [696, 277] width 11 height 11
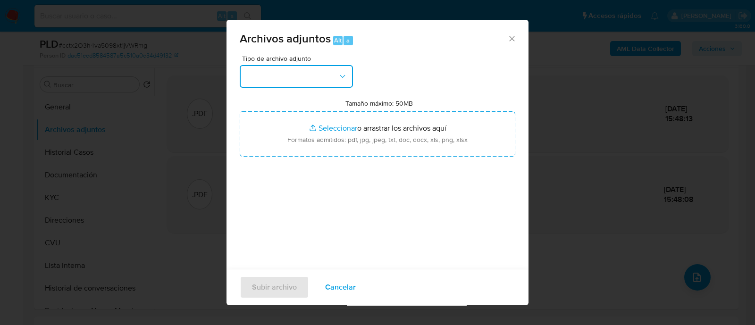
click at [325, 74] on button "button" at bounding box center [296, 76] width 113 height 23
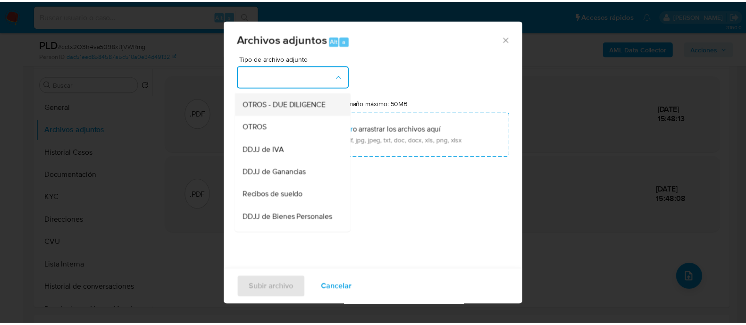
scroll to position [132, 0]
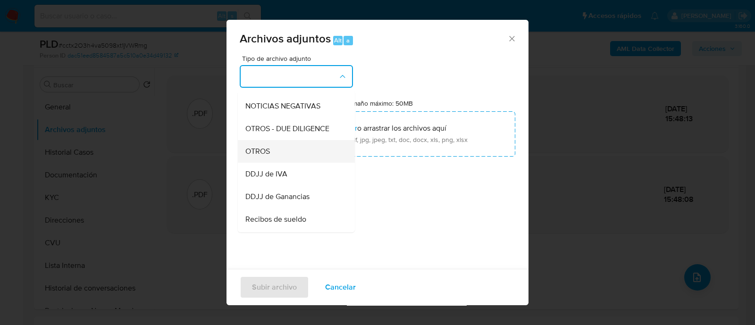
click at [291, 157] on div "OTROS" at bounding box center [293, 151] width 96 height 23
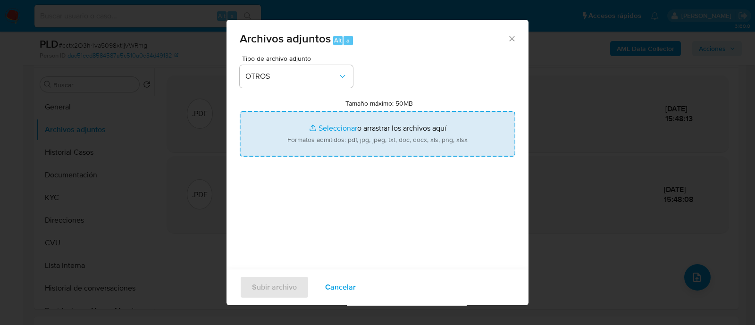
click at [316, 137] on input "Tamaño máximo: 50MB Seleccionar archivos" at bounding box center [378, 133] width 276 height 45
type input "C:\fakepath\Caselog Gabriel Lionel Valido.docx"
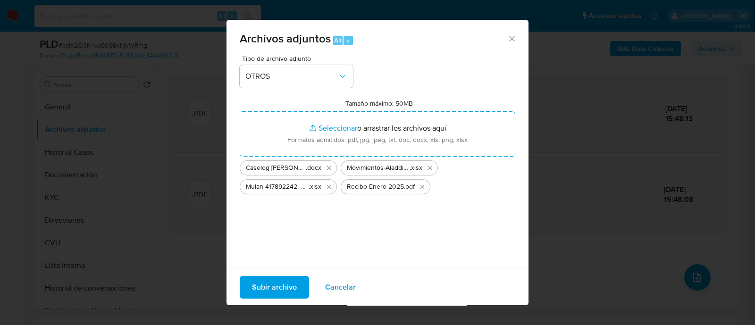
click at [274, 284] on span "Subir archivo" at bounding box center [274, 287] width 45 height 21
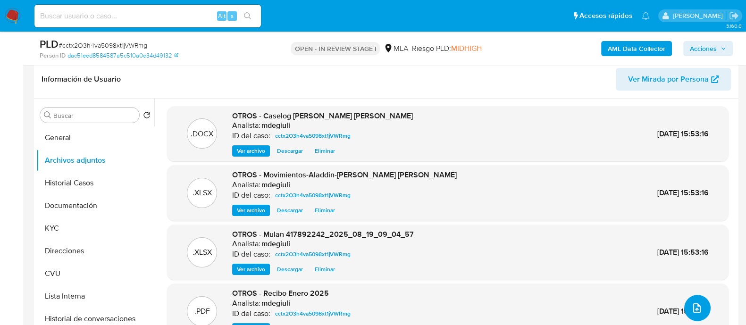
scroll to position [235, 0]
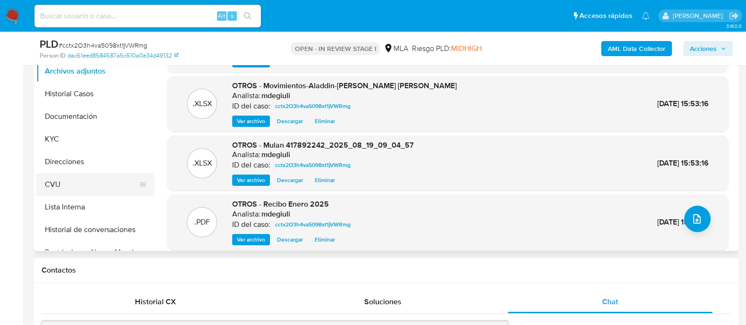
click at [103, 176] on button "CVU" at bounding box center [91, 184] width 110 height 23
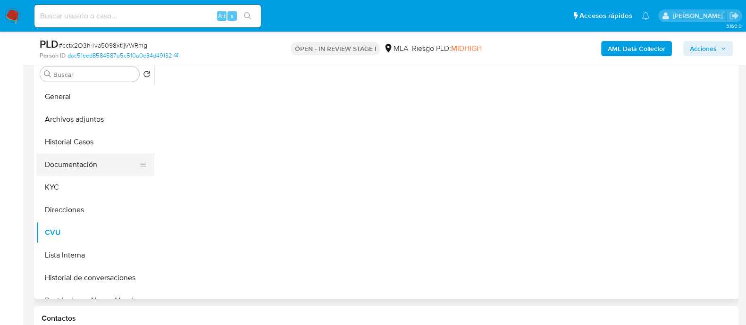
scroll to position [177, 0]
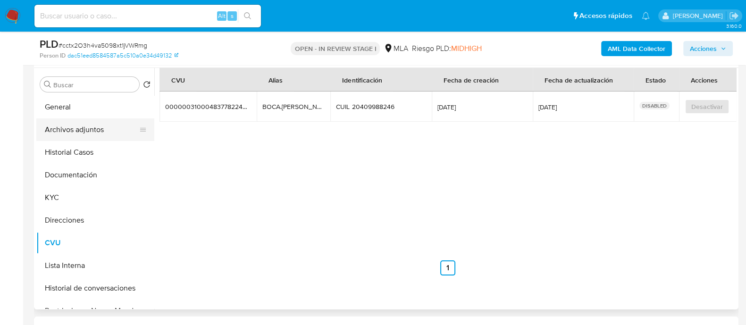
click at [89, 133] on button "Archivos adjuntos" at bounding box center [91, 129] width 110 height 23
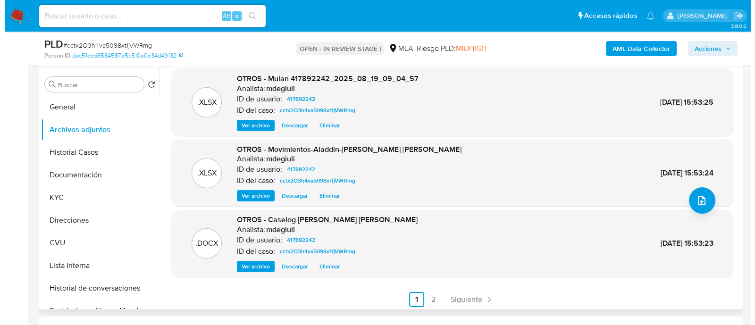
scroll to position [79, 0]
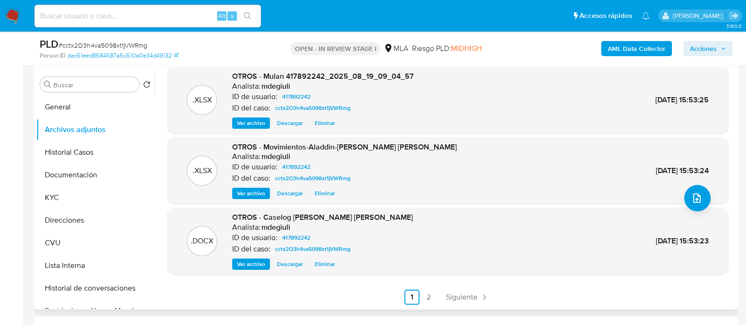
click at [257, 264] on span "Ver archivo" at bounding box center [251, 264] width 28 height 9
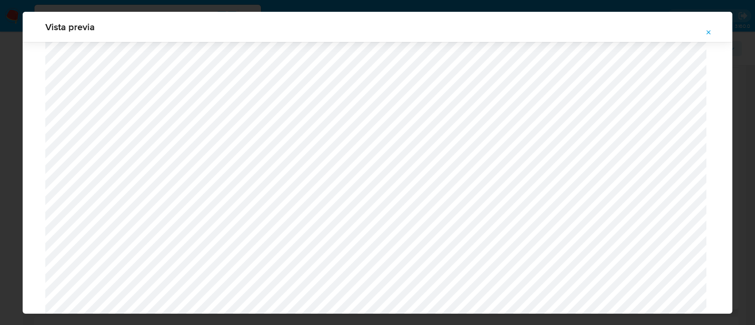
scroll to position [906, 0]
click at [707, 33] on icon "Attachment preview" at bounding box center [709, 33] width 8 height 8
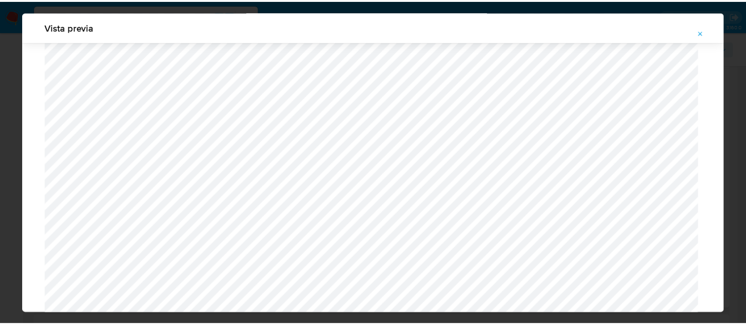
scroll to position [30, 0]
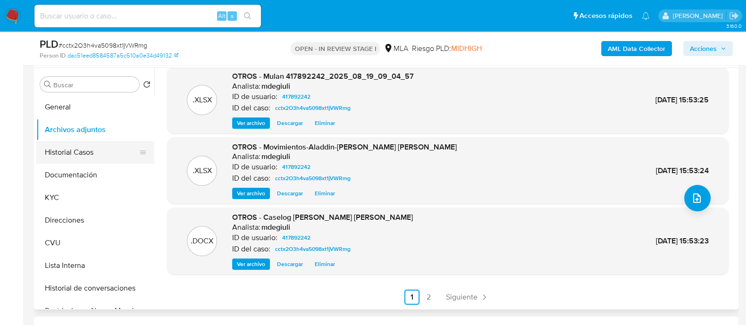
click at [84, 145] on button "Historial Casos" at bounding box center [91, 152] width 110 height 23
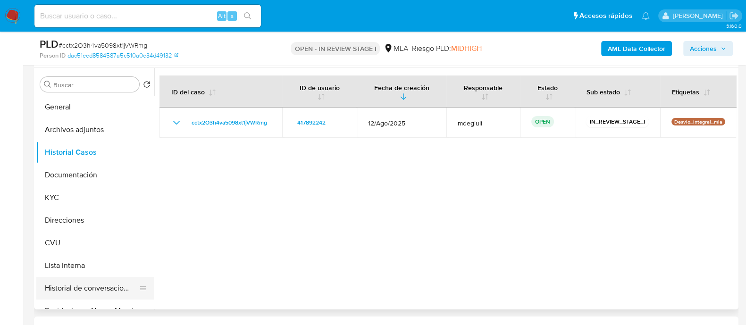
scroll to position [59, 0]
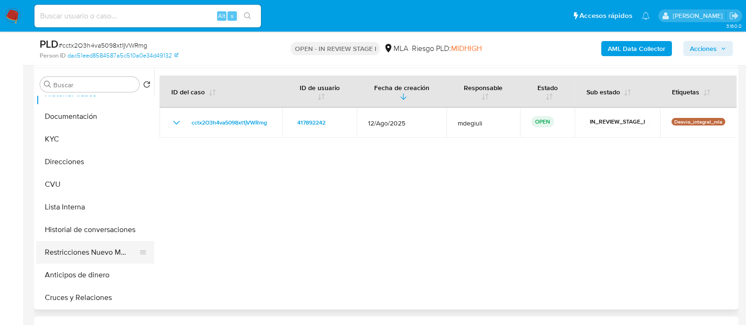
click at [88, 251] on button "Restricciones Nuevo Mundo" at bounding box center [91, 252] width 110 height 23
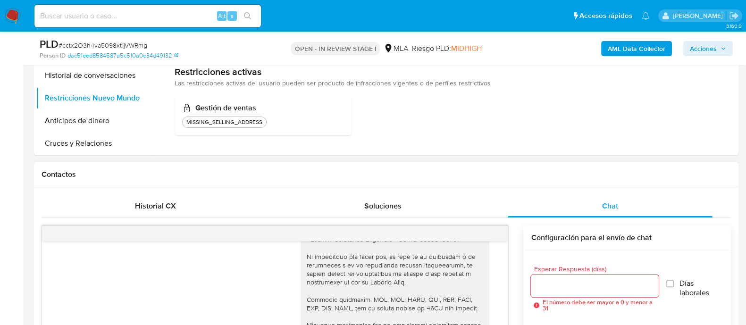
scroll to position [412, 0]
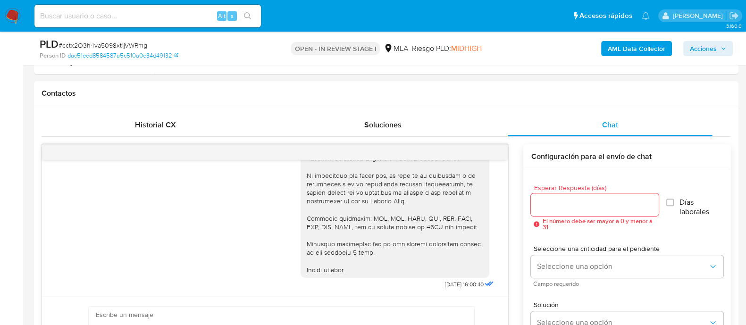
click at [711, 46] on span "Acciones" at bounding box center [703, 48] width 27 height 15
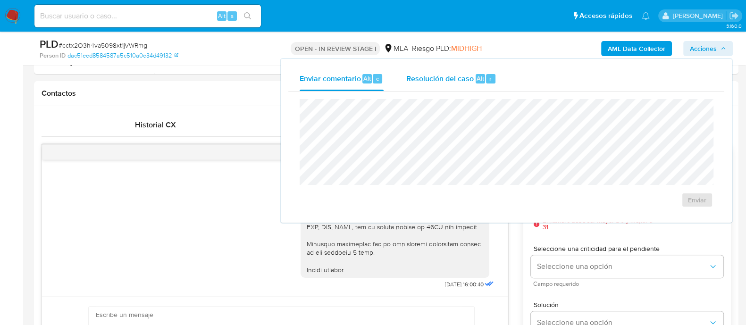
click at [465, 78] on span "Resolución del caso" at bounding box center [439, 78] width 67 height 11
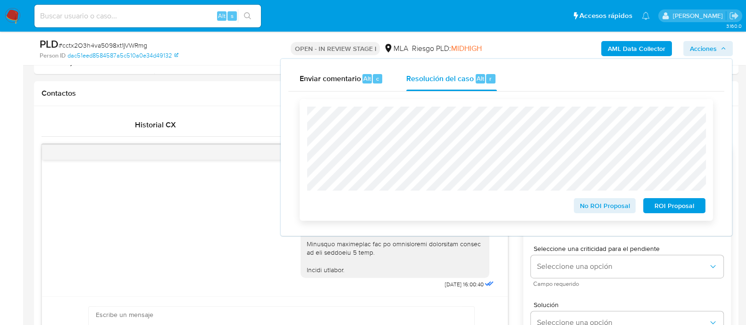
click at [607, 205] on span "No ROI Proposal" at bounding box center [604, 205] width 49 height 13
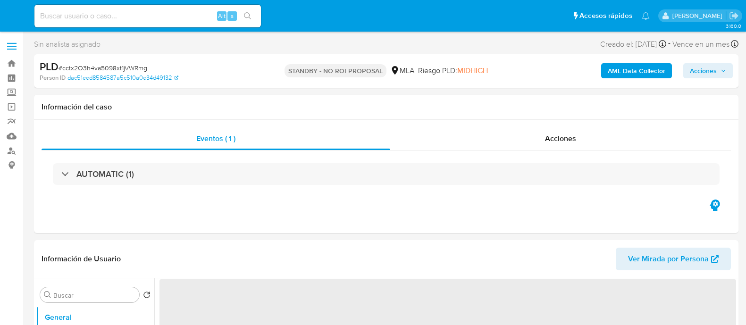
select select "10"
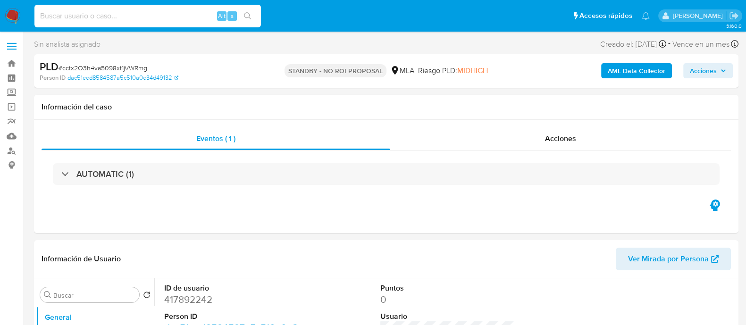
click at [178, 17] on input at bounding box center [147, 16] width 227 height 12
paste input "iT57xkVV5jhu1quEsx65zRH5"
type input "iT57xkVV5jhu1quEsx65zRH5"
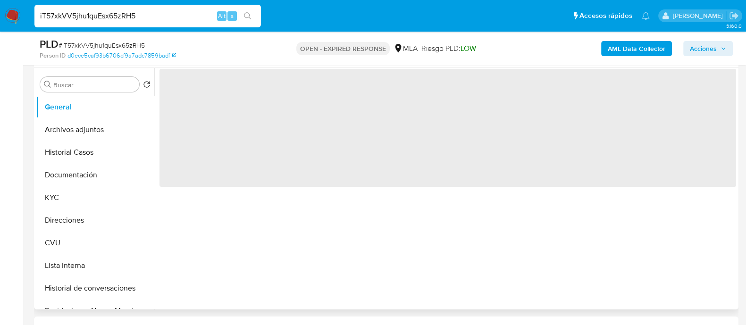
select select "10"
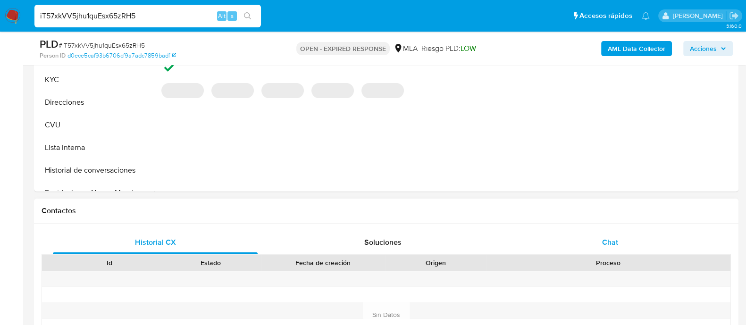
click at [608, 248] on div "Chat" at bounding box center [610, 242] width 205 height 23
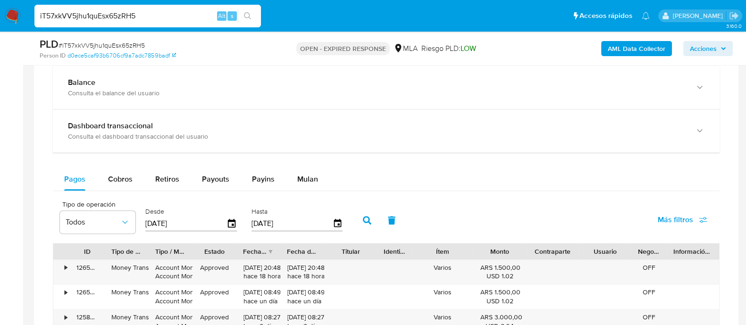
scroll to position [766, 0]
